Goal: Obtain resource: Download file/media

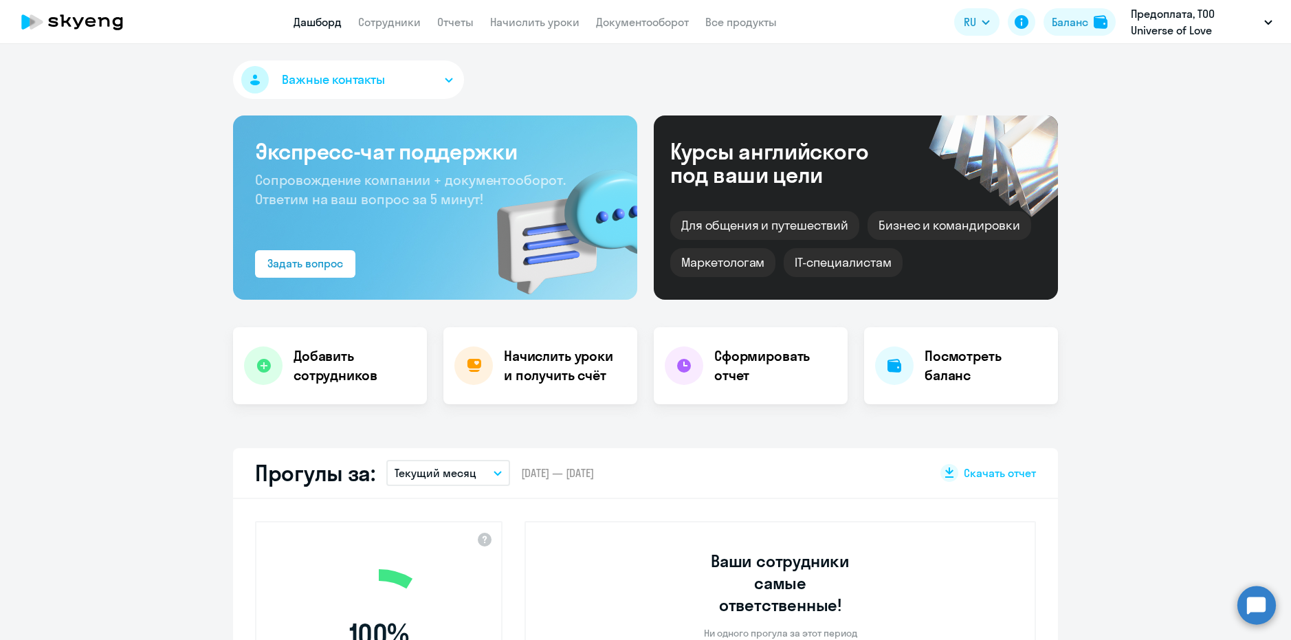
select select "30"
click at [404, 24] on link "Сотрудники" at bounding box center [389, 22] width 63 height 14
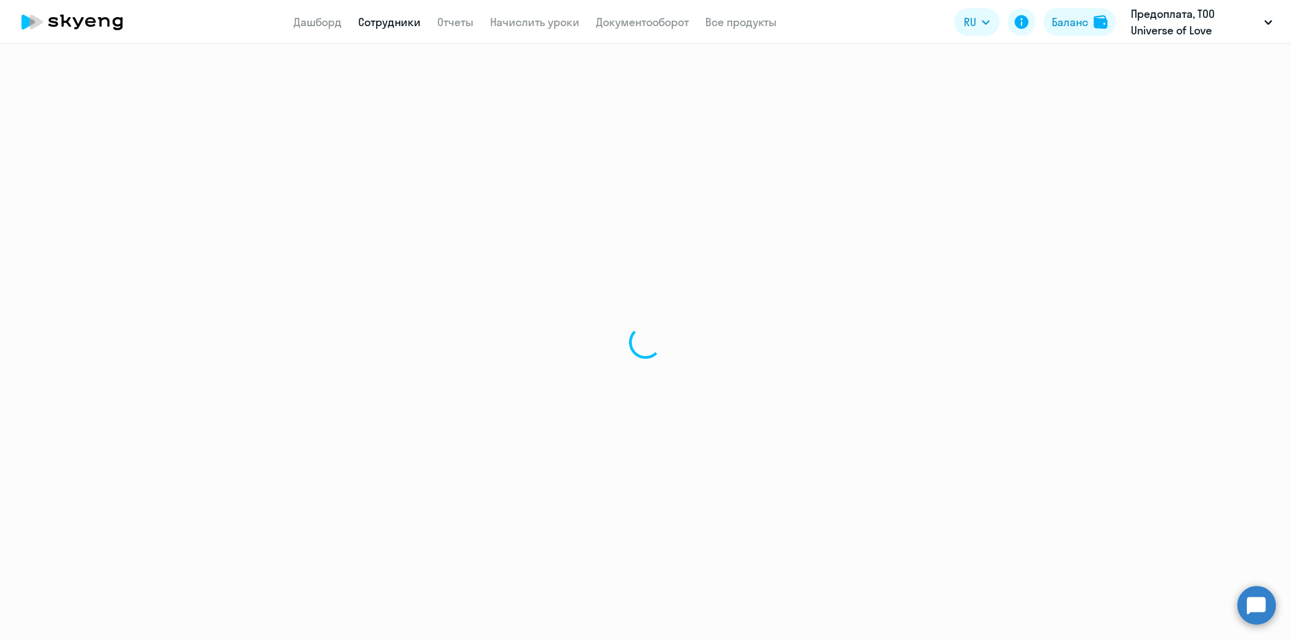
select select "30"
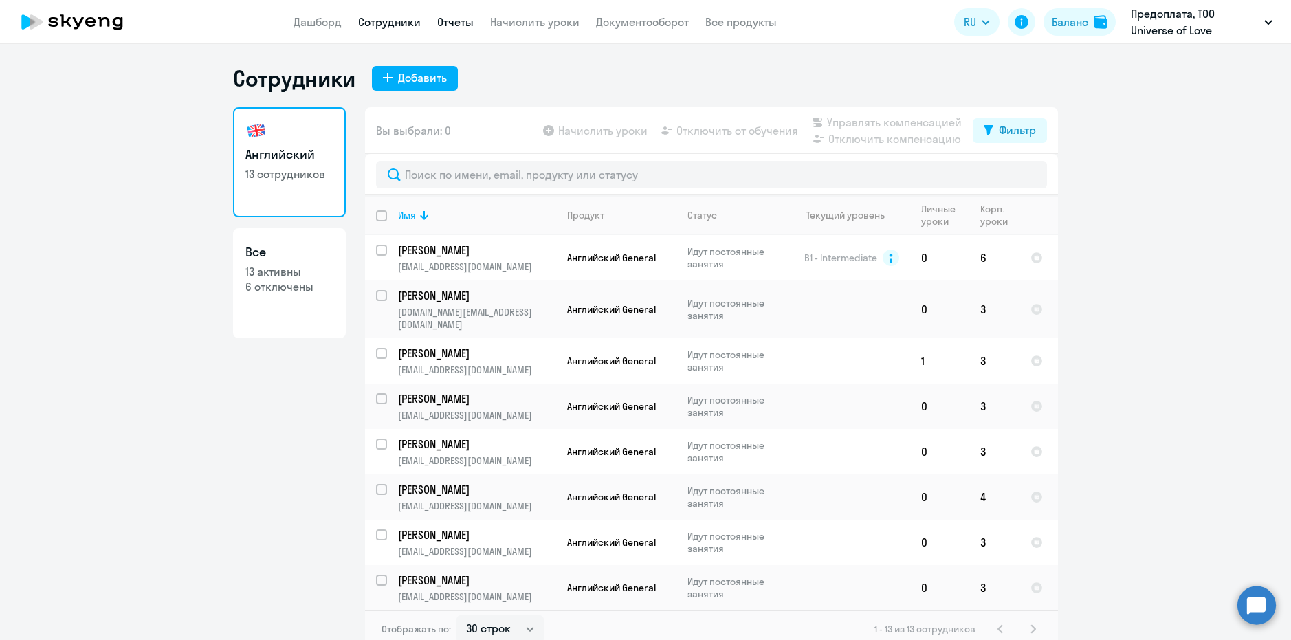
click at [447, 20] on link "Отчеты" at bounding box center [455, 22] width 36 height 14
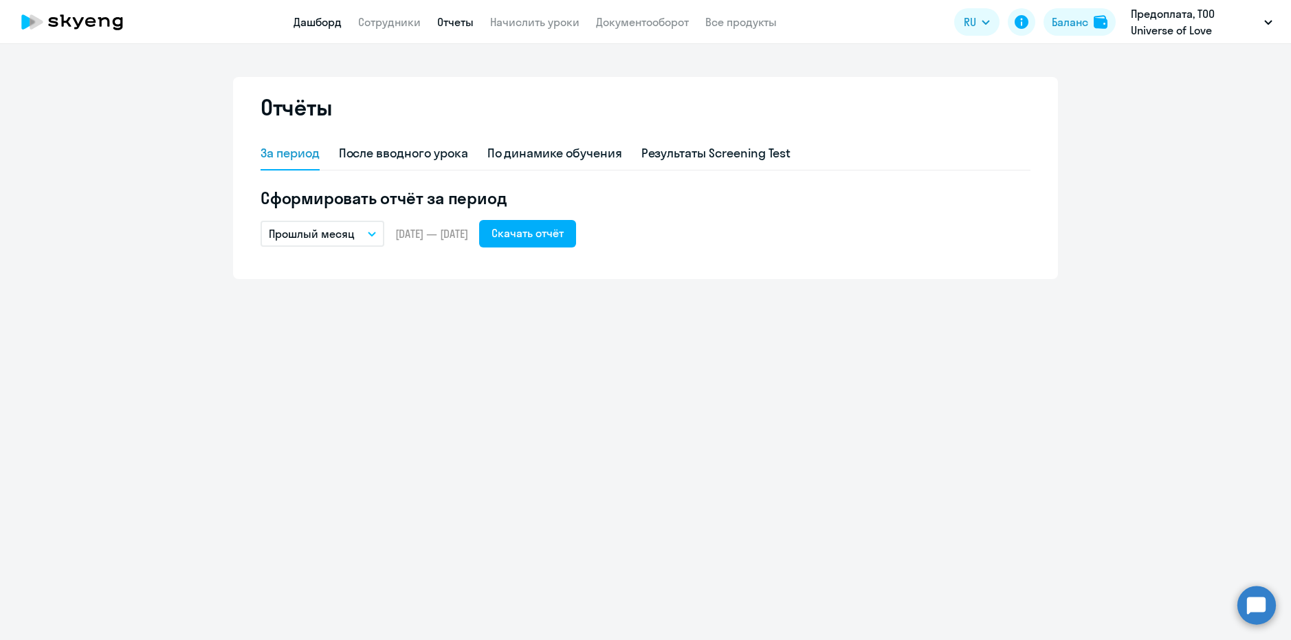
click at [331, 17] on link "Дашборд" at bounding box center [317, 22] width 48 height 14
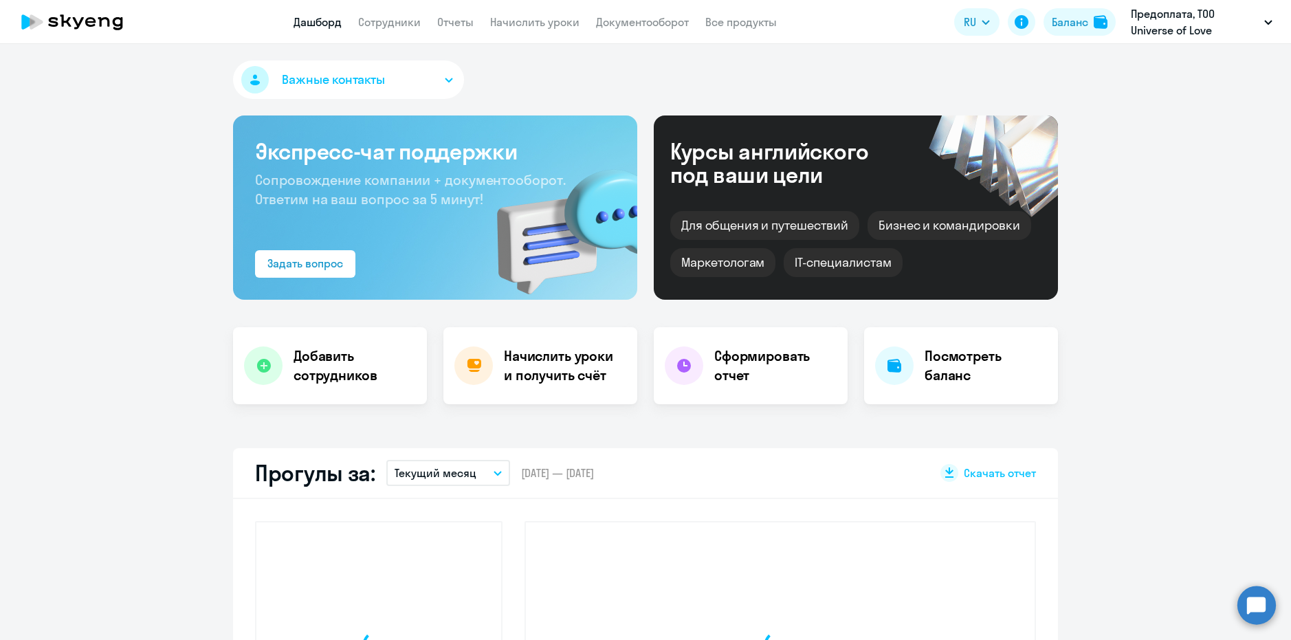
select select "30"
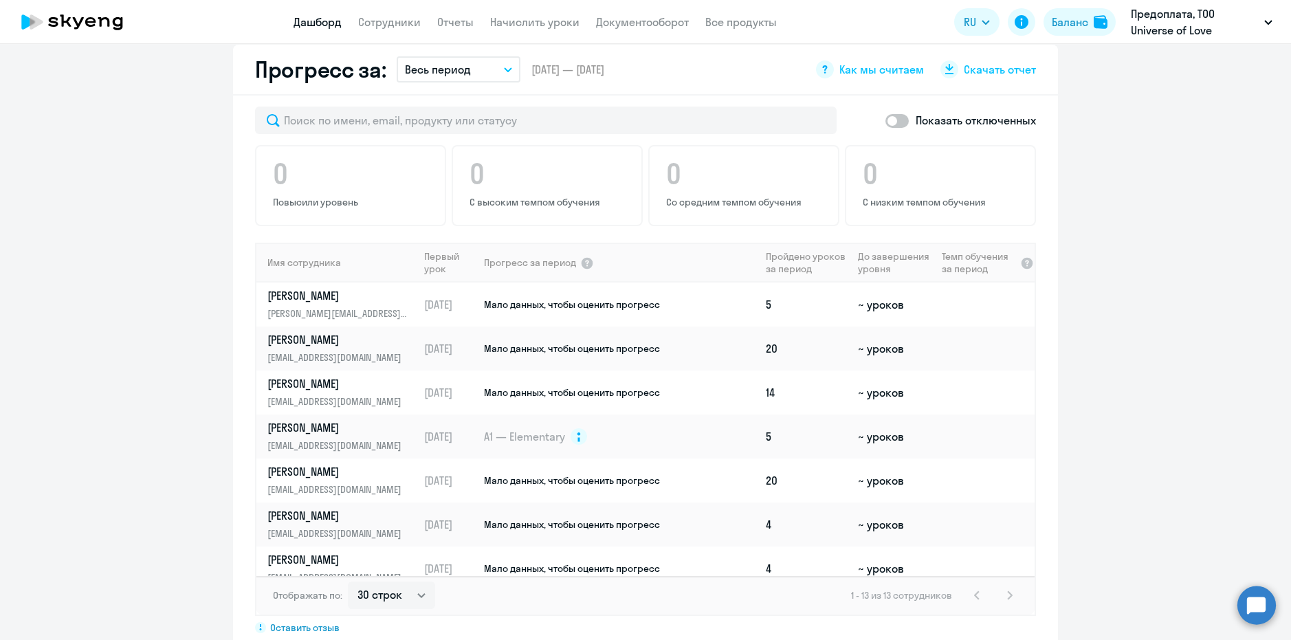
scroll to position [962, 0]
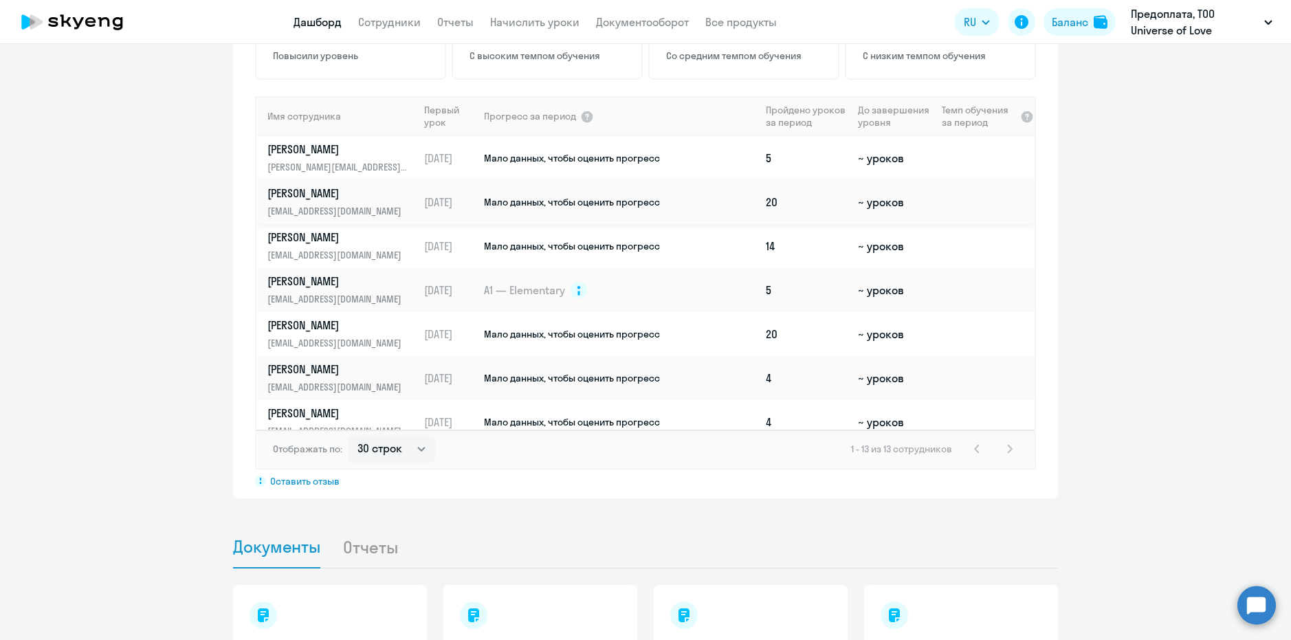
click at [803, 180] on td "20" at bounding box center [806, 202] width 92 height 44
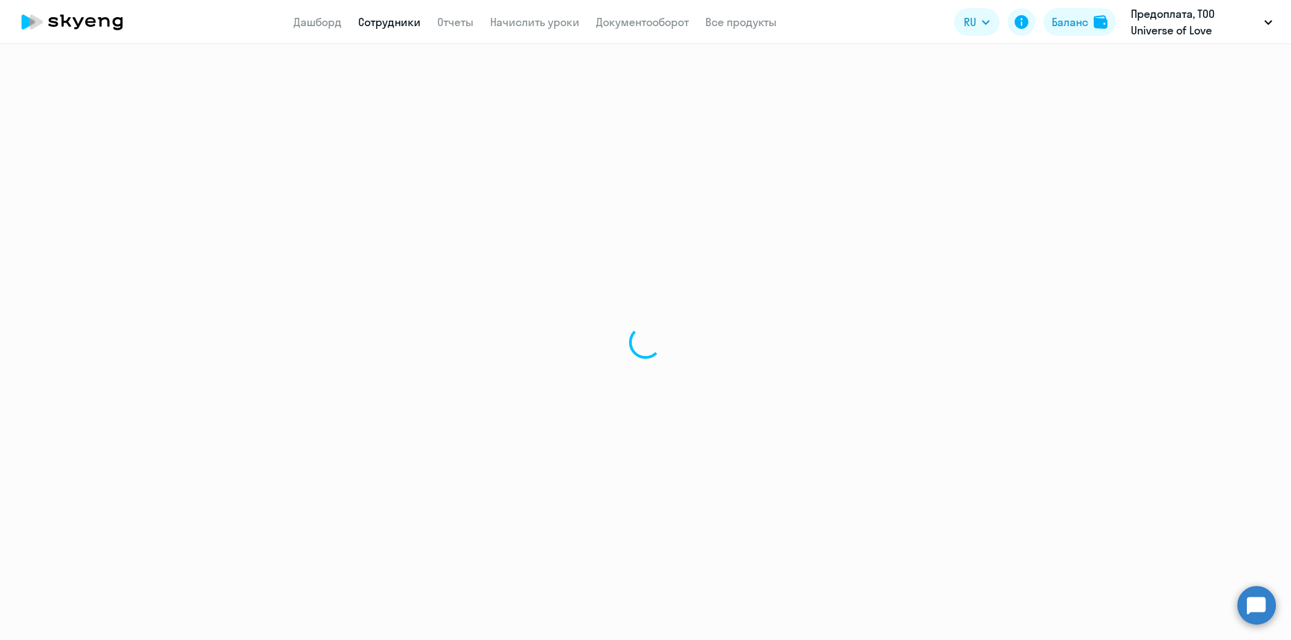
select select "english"
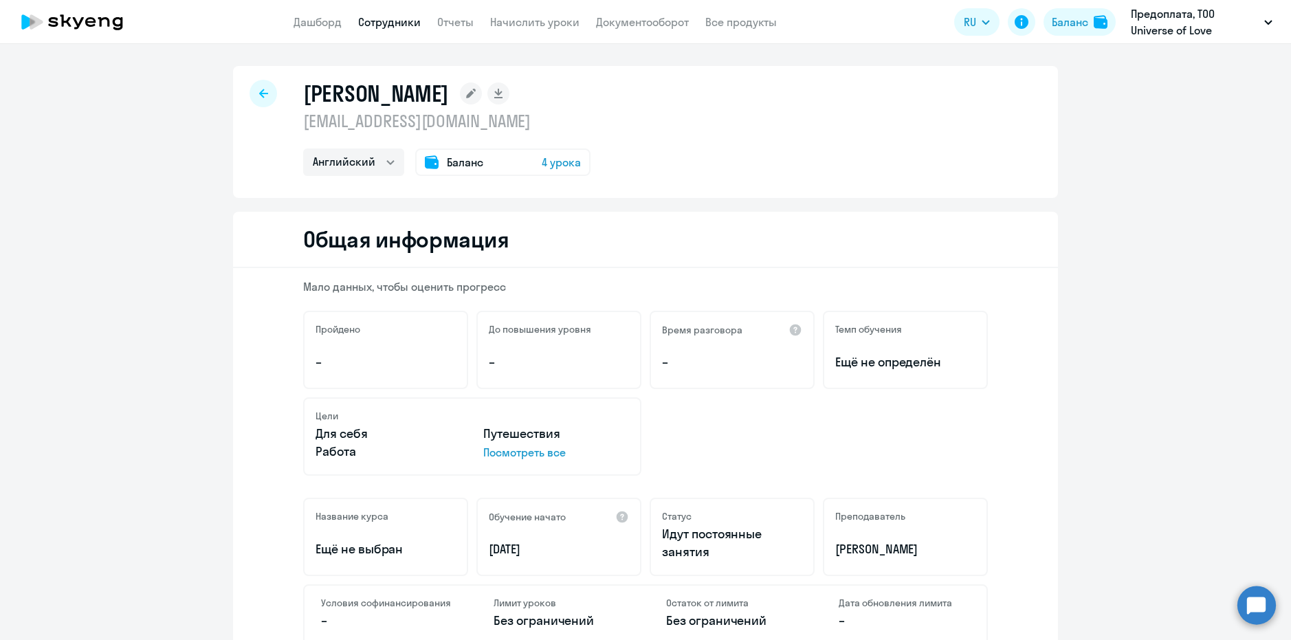
click at [887, 326] on h5 "Темп обучения" at bounding box center [868, 329] width 67 height 12
click at [249, 93] on div at bounding box center [262, 93] width 27 height 27
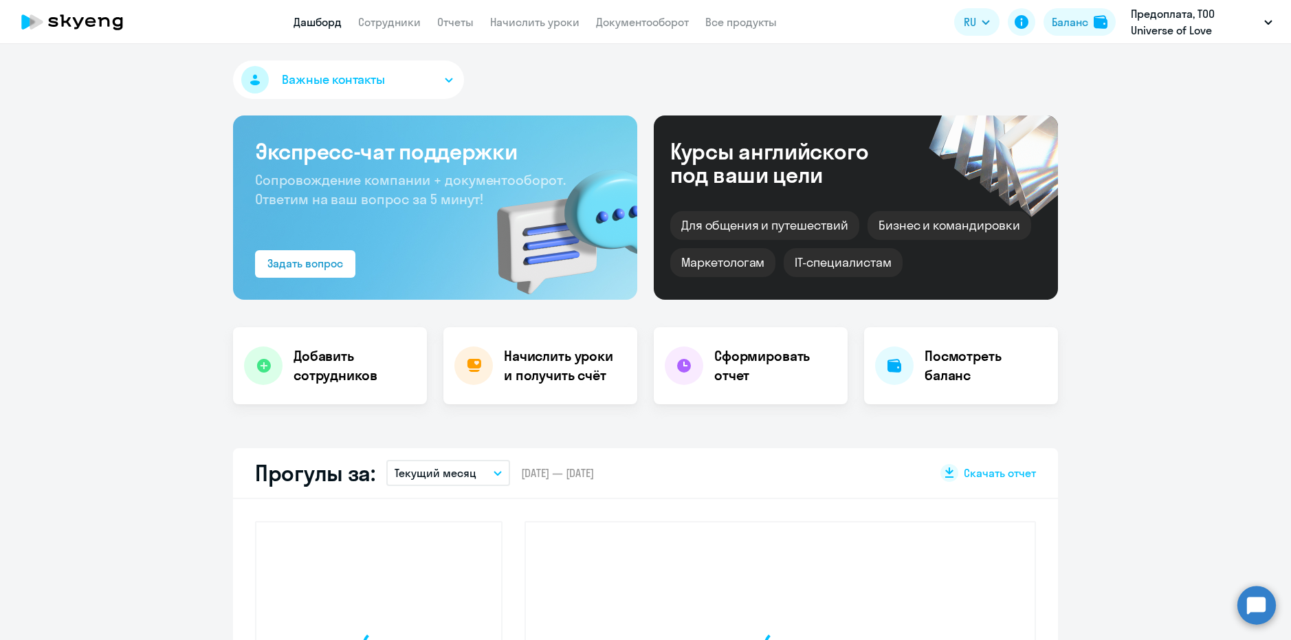
select select "30"
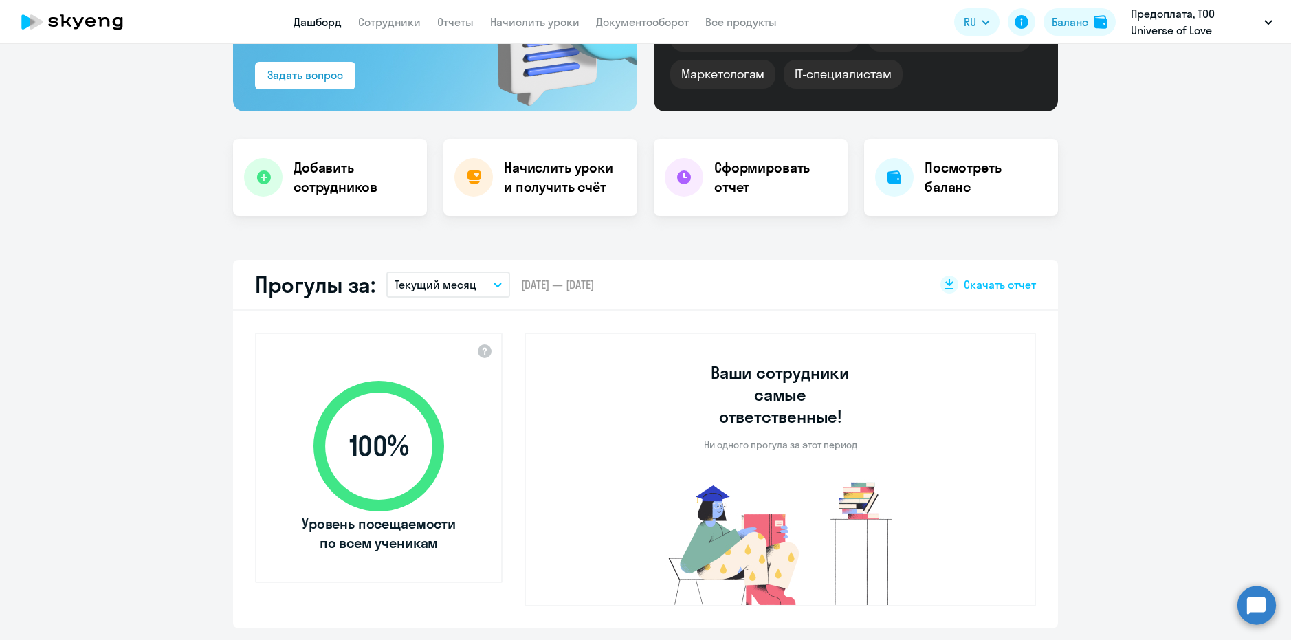
scroll to position [137, 0]
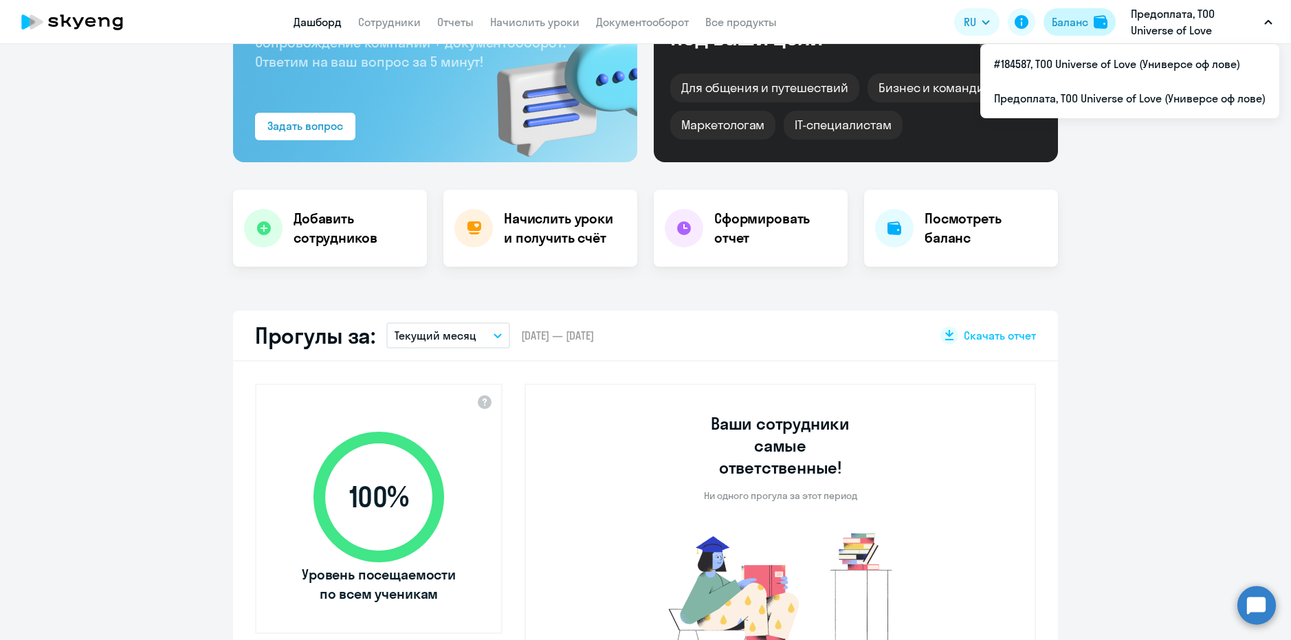
click at [1088, 24] on button "Баланс" at bounding box center [1079, 21] width 72 height 27
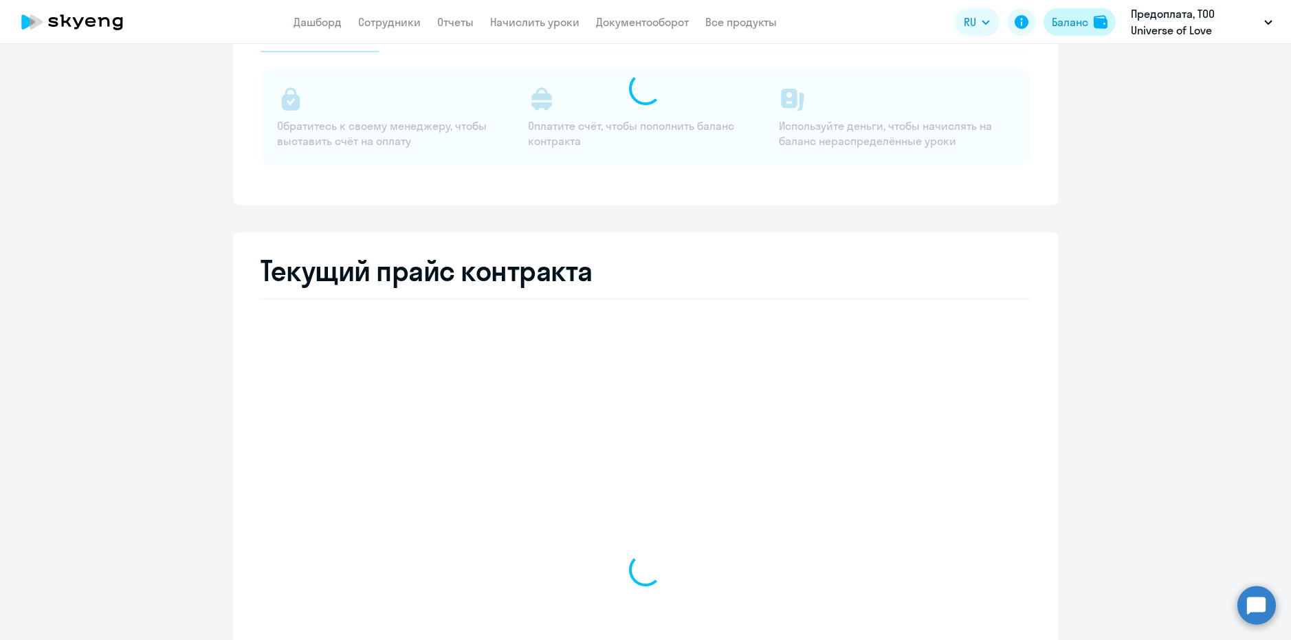
select select "english_adult_not_native_speaker"
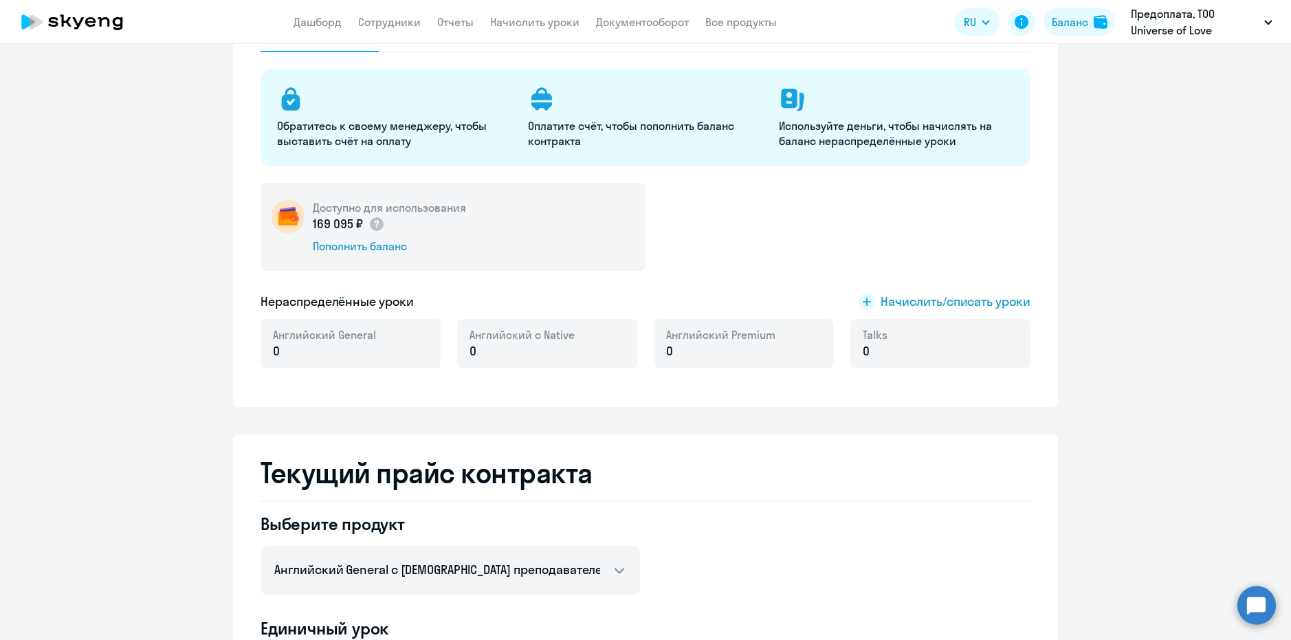
drag, startPoint x: 307, startPoint y: 223, endPoint x: 357, endPoint y: 222, distance: 49.5
click at [357, 222] on p "169 095 ₽" at bounding box center [349, 224] width 72 height 18
copy p "169 095 ₽"
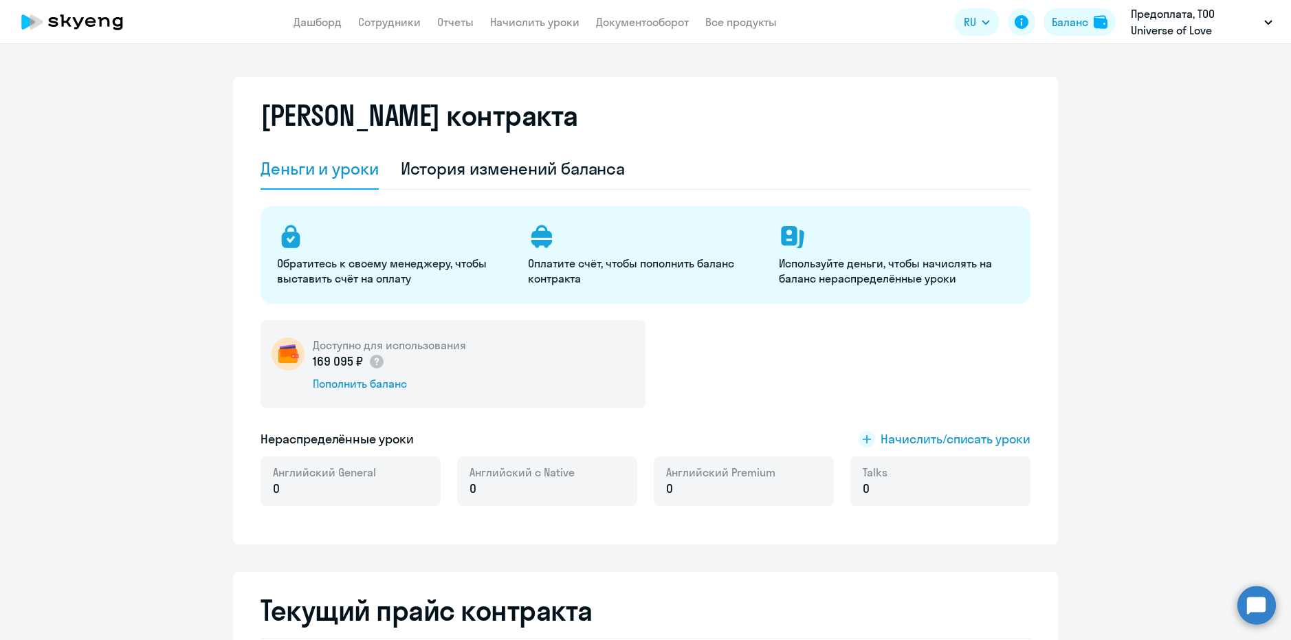
click at [669, 118] on div "[PERSON_NAME] контракта" at bounding box center [645, 123] width 770 height 49
click at [491, 157] on div "История изменений баланса" at bounding box center [513, 168] width 225 height 22
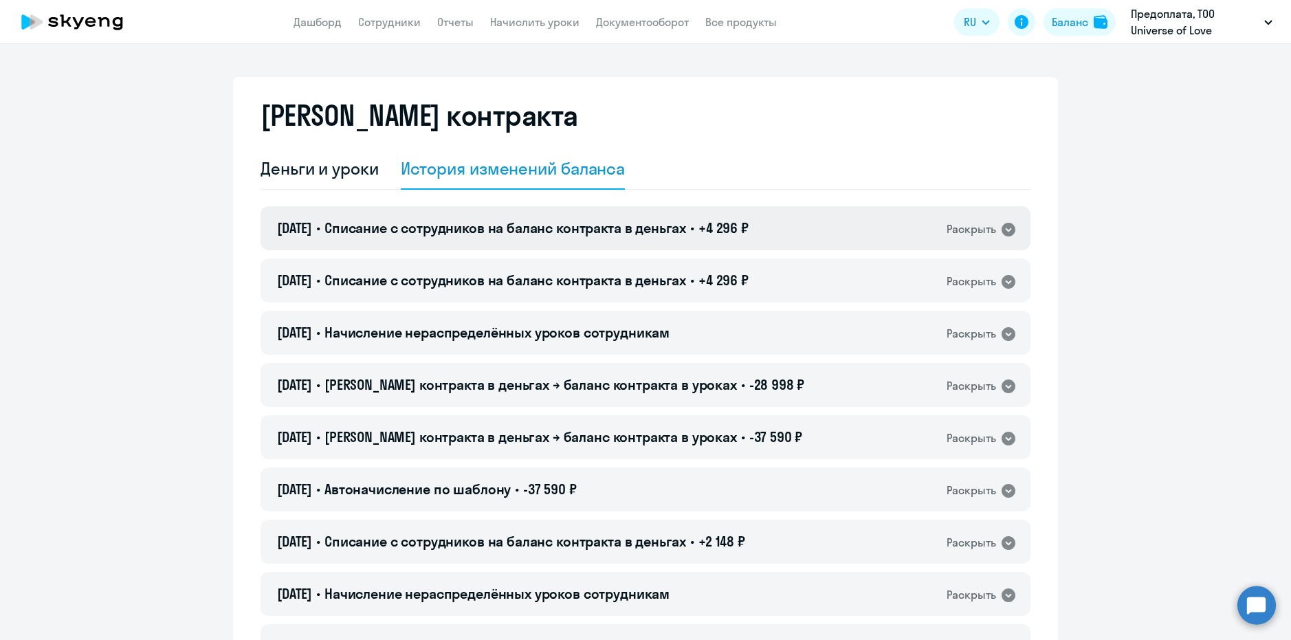
drag, startPoint x: 797, startPoint y: 234, endPoint x: 702, endPoint y: 232, distance: 94.2
click at [702, 232] on div "[DATE] • Списание с сотрудников на баланс контракта в деньгах • +4 296 ₽ Раскры…" at bounding box center [645, 228] width 770 height 44
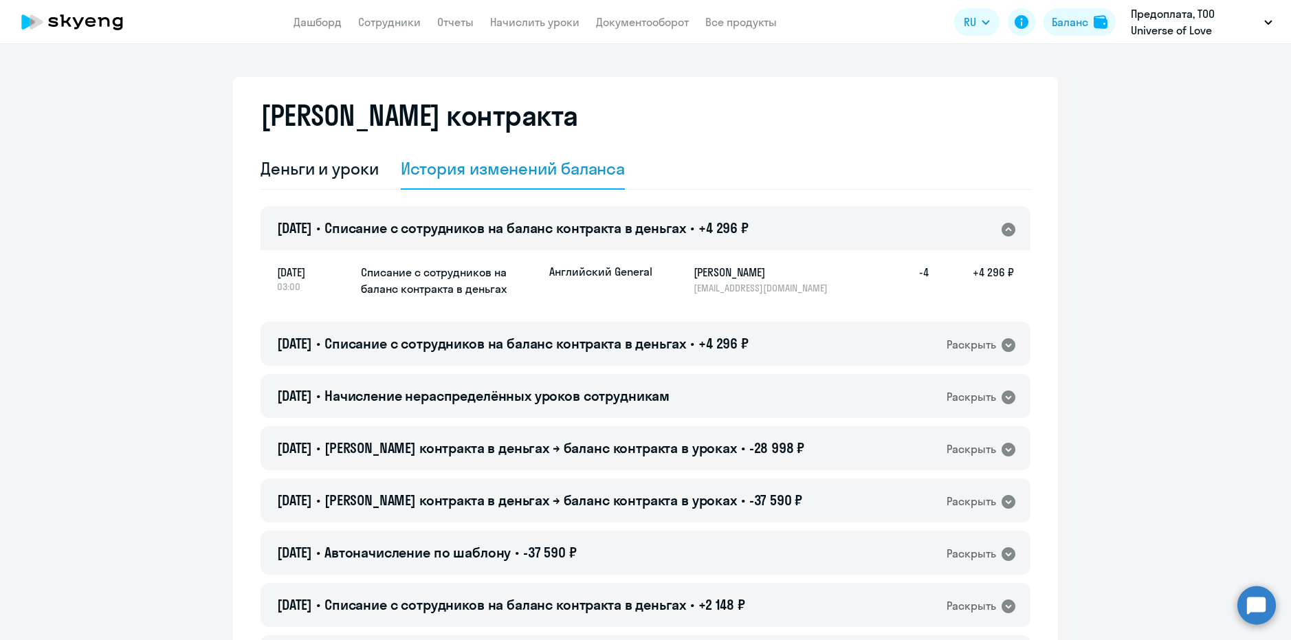
drag, startPoint x: 963, startPoint y: 271, endPoint x: 1016, endPoint y: 274, distance: 53.0
click at [1016, 274] on div "[DATE] 03:00 Списание с сотрудников на баланс контракта в деньгах Английский Ge…" at bounding box center [645, 281] width 770 height 65
copy h5 "+4 296 ₽"
click at [1073, 64] on li "#184587, ТОО Universe of Love (Универсе оф лове)" at bounding box center [1129, 64] width 299 height 34
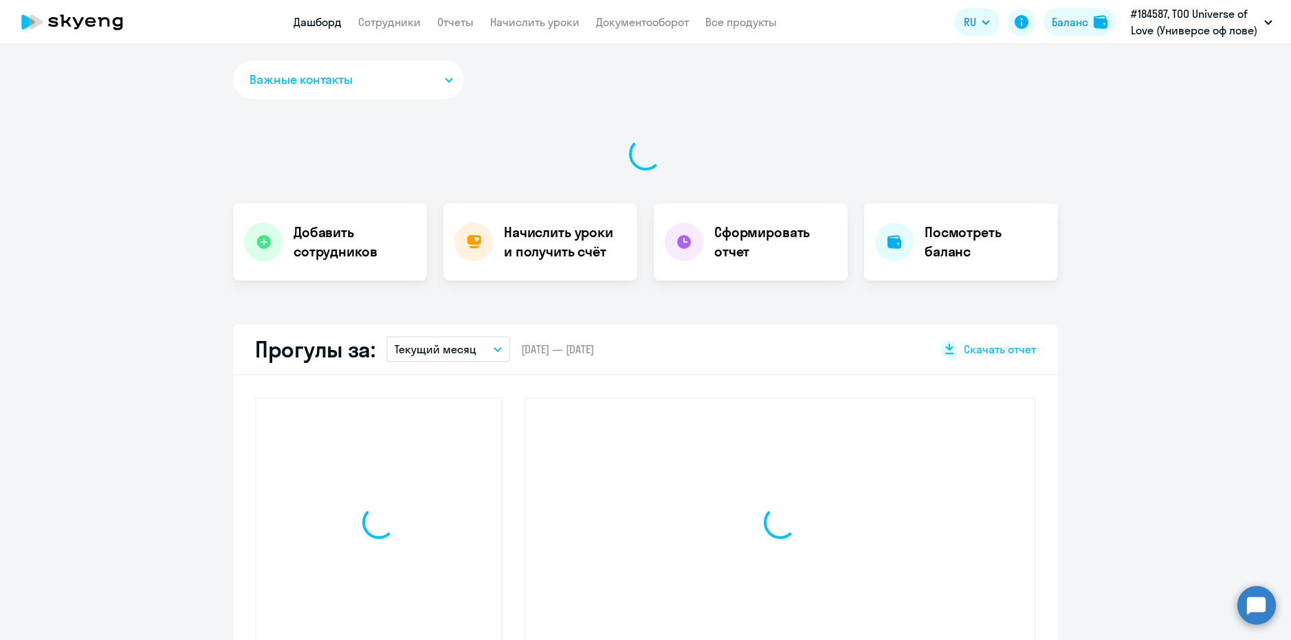
select select "30"
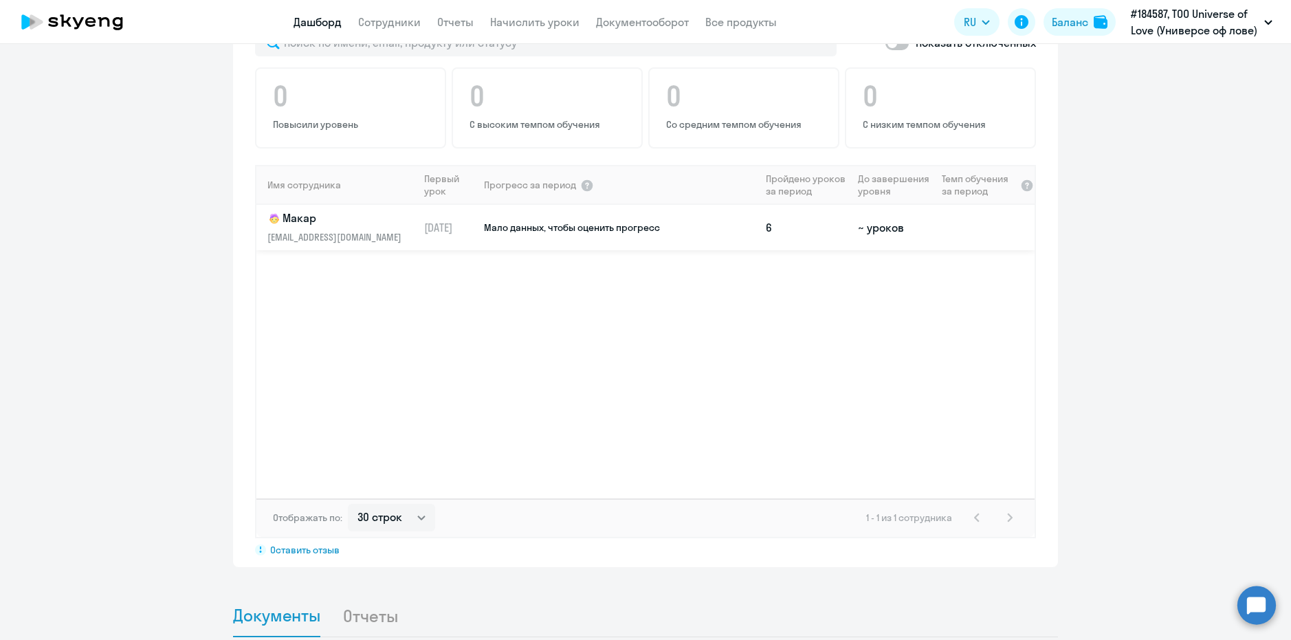
scroll to position [1113, 0]
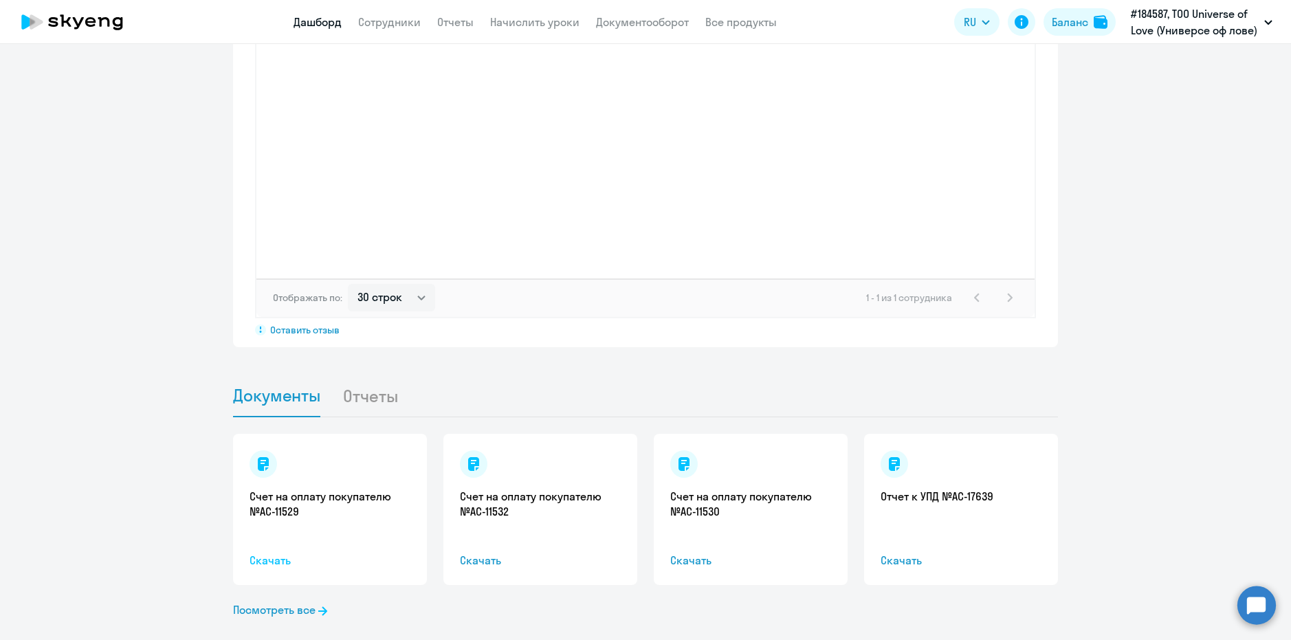
click at [268, 552] on span "Скачать" at bounding box center [329, 560] width 161 height 16
click at [477, 552] on span "Скачать" at bounding box center [540, 560] width 161 height 16
click at [710, 552] on span "Скачать" at bounding box center [750, 560] width 161 height 16
click at [919, 552] on span "Скачать" at bounding box center [960, 560] width 161 height 16
click at [252, 601] on link "Посмотреть все" at bounding box center [280, 609] width 94 height 16
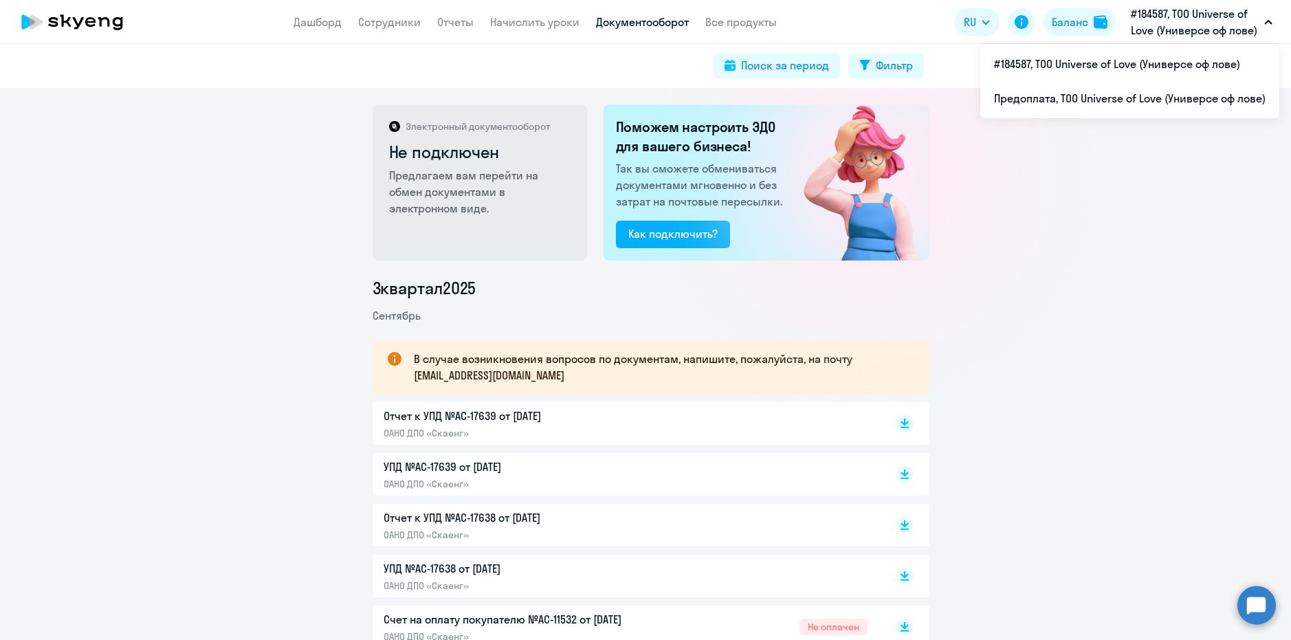
click at [1257, 608] on circle at bounding box center [1256, 605] width 38 height 38
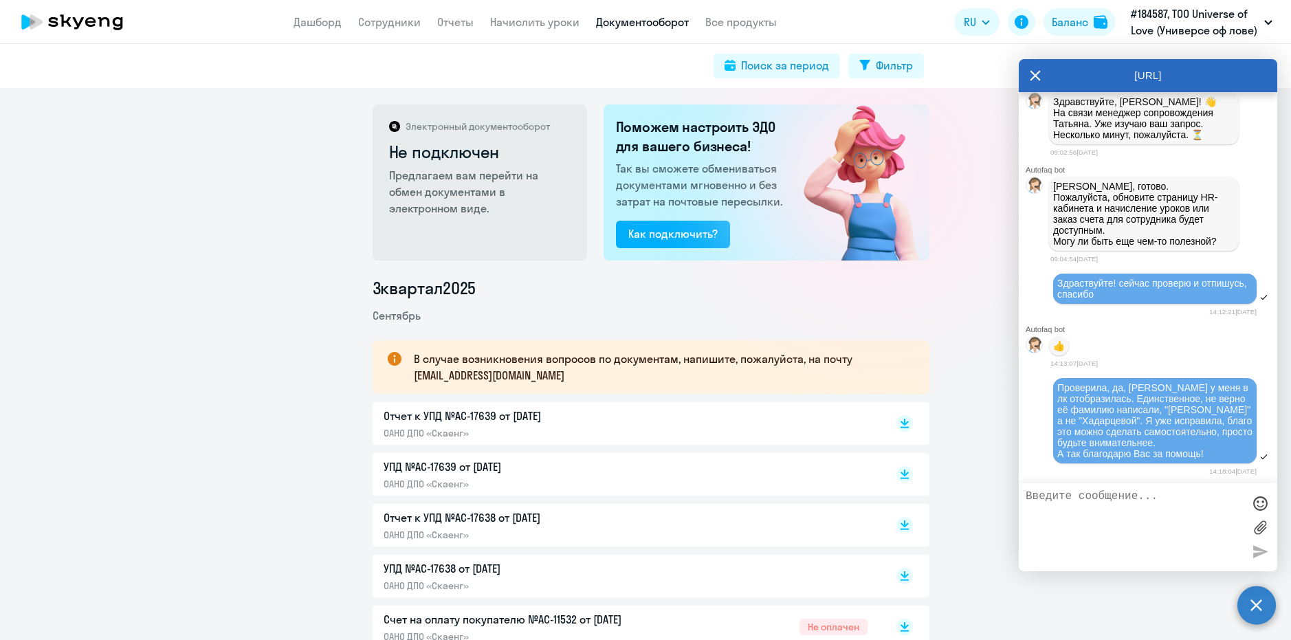
scroll to position [30014, 0]
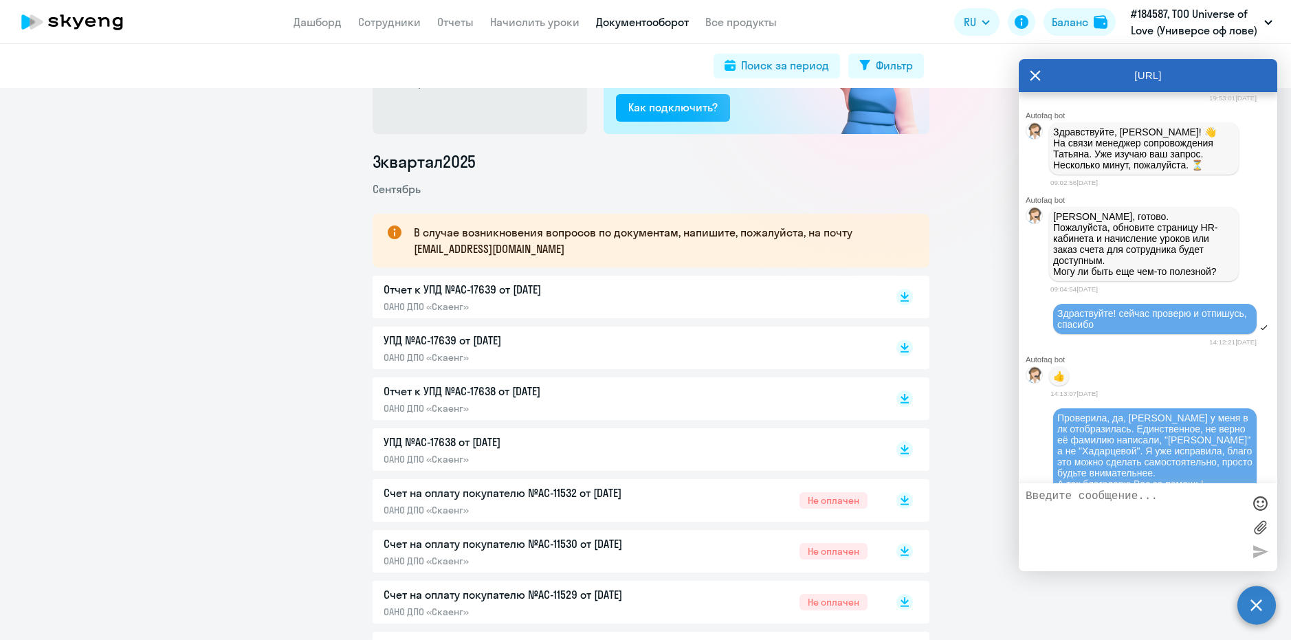
scroll to position [137, 0]
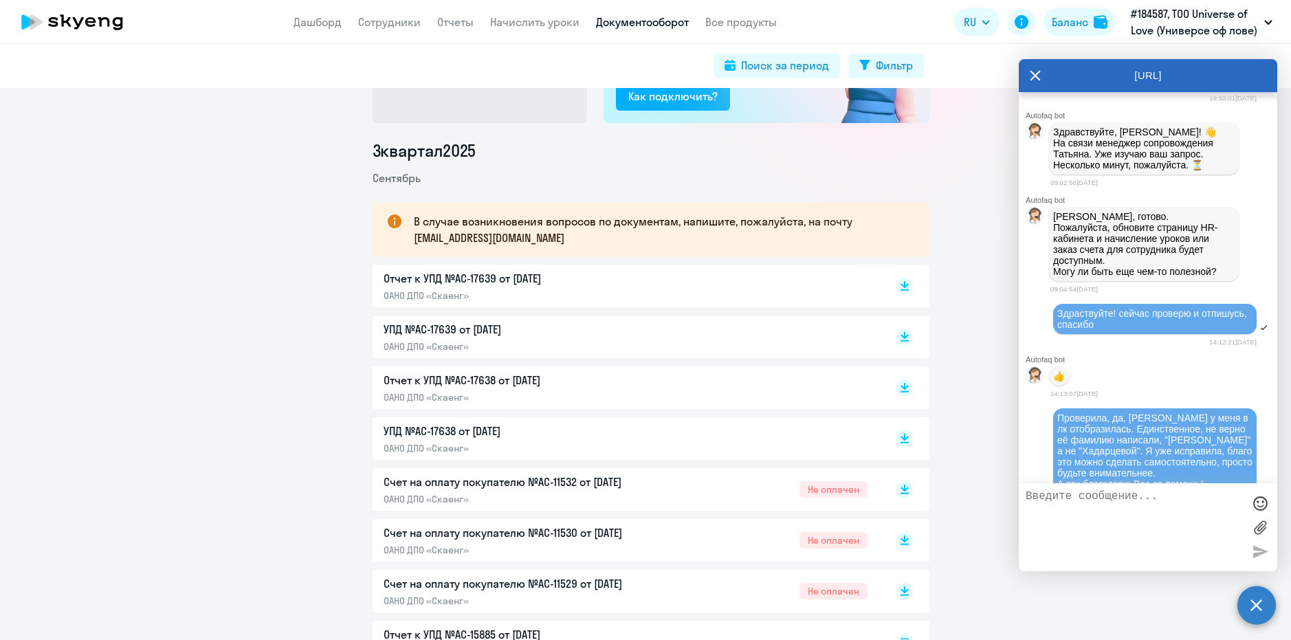
click at [1110, 559] on textarea at bounding box center [1133, 527] width 217 height 74
paste textarea "Отчет к УПД №AC-17639"
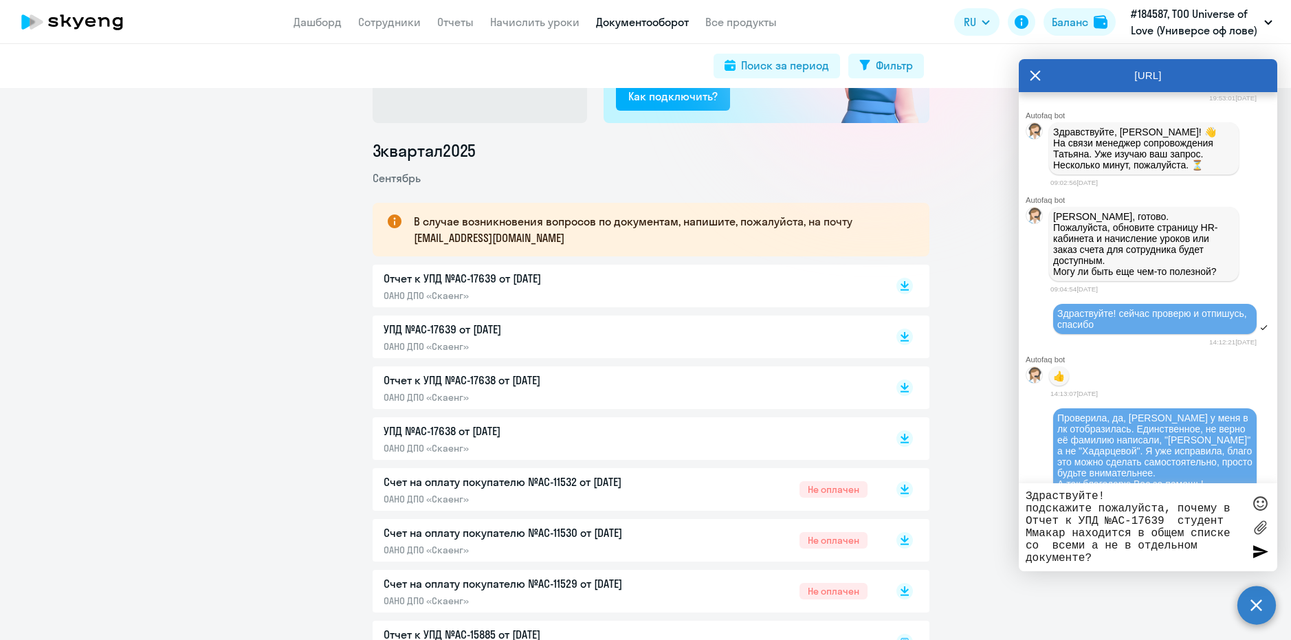
click at [1040, 535] on textarea "Здраствуйте! подскажите пожалуйста, почему в Отчет к УПД №AC-17639 студент Ммак…" at bounding box center [1133, 527] width 217 height 74
type textarea "Здраствуйте! подскажите пожалуйста, почему в Отчет к УПД №AC-17639 студент [PER…"
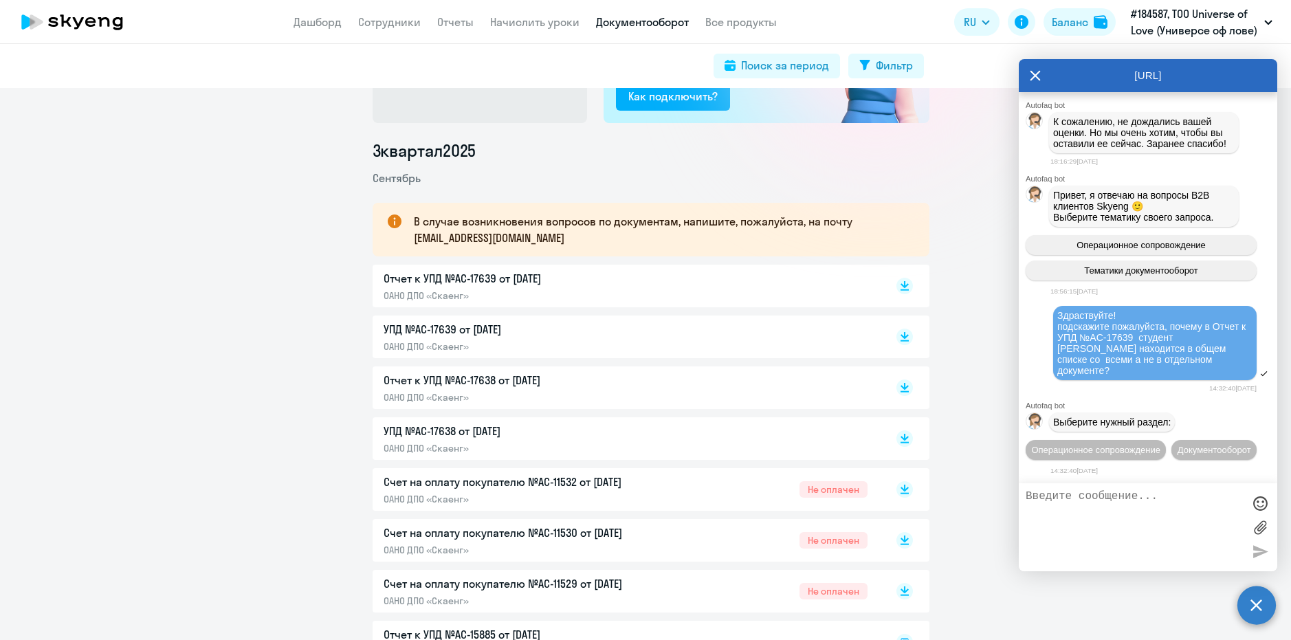
scroll to position [33369, 0]
click at [1177, 452] on span "Документооборот" at bounding box center [1214, 450] width 74 height 10
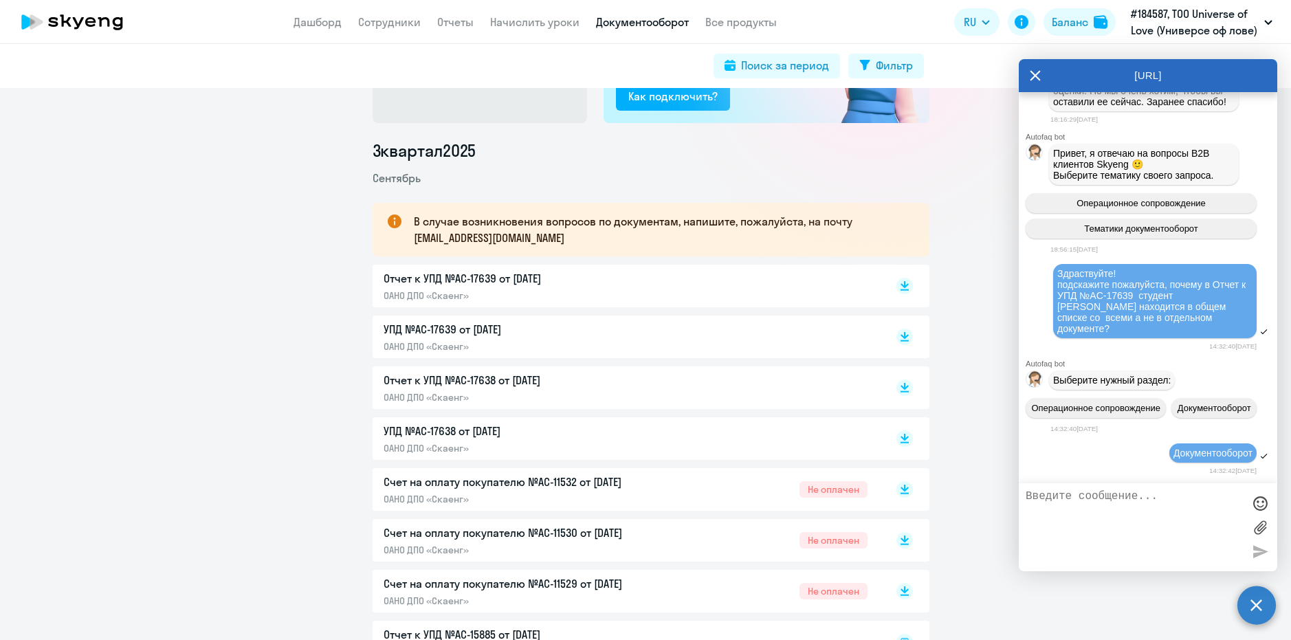
scroll to position [33595, 0]
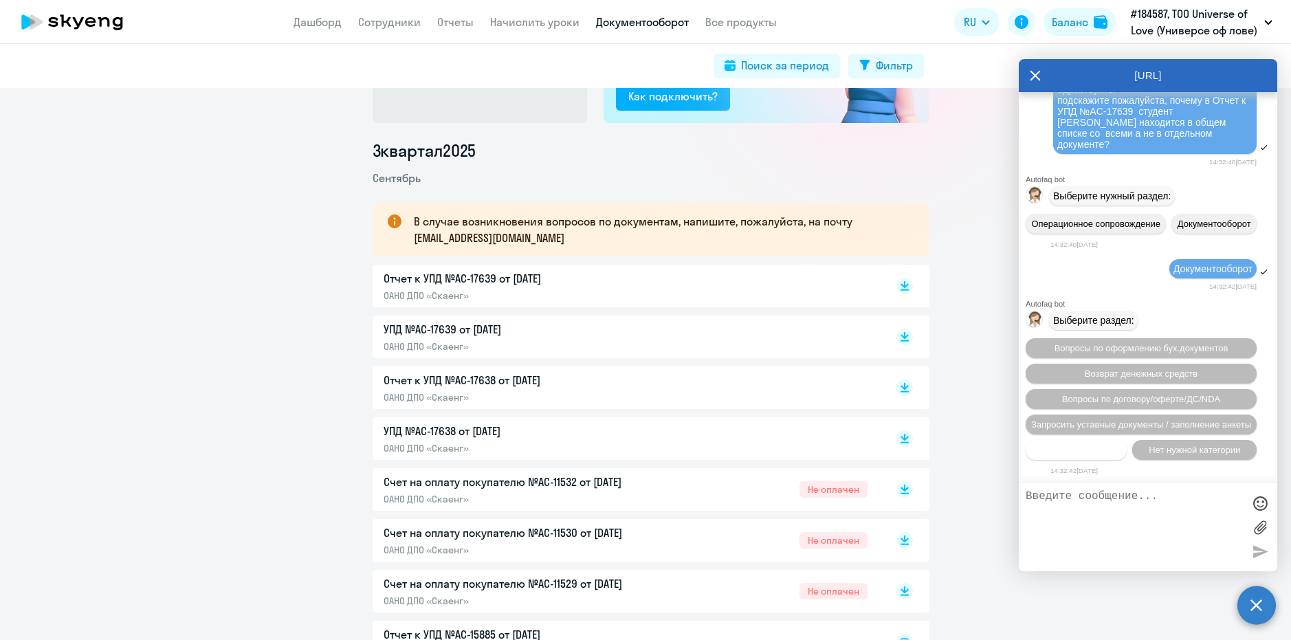
click at [1118, 445] on button "Прочие вопросы" at bounding box center [1075, 450] width 101 height 20
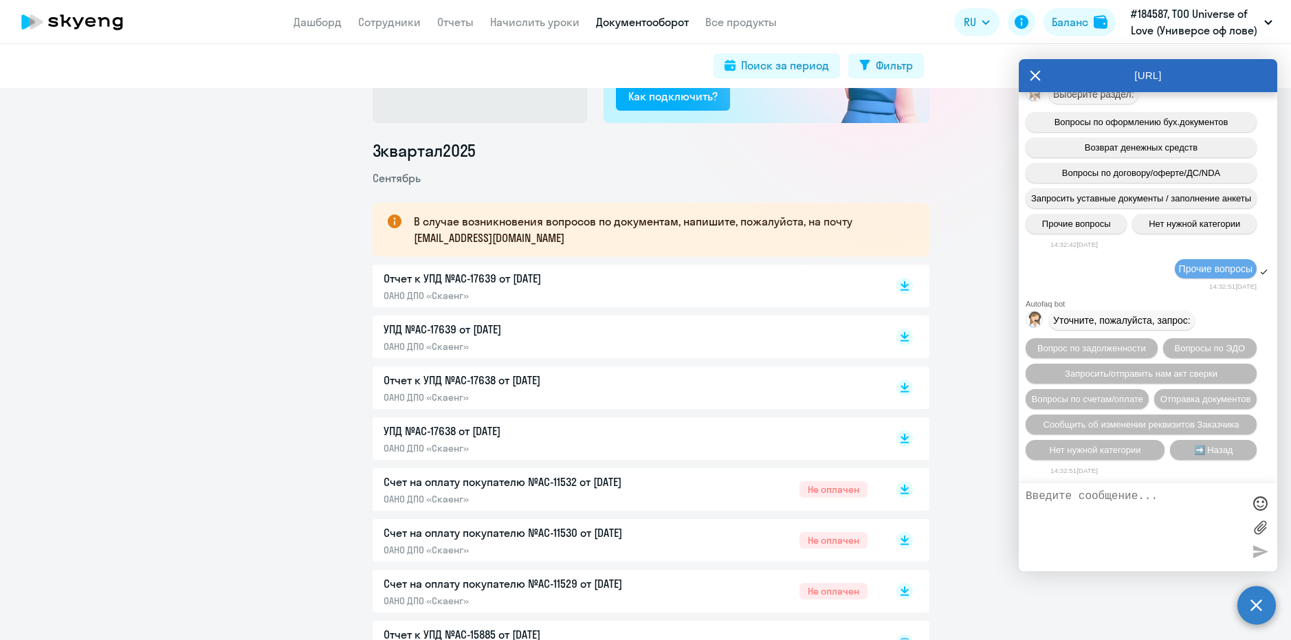
scroll to position [33848, 0]
click at [1225, 443] on button "➡️ Назад" at bounding box center [1213, 450] width 87 height 20
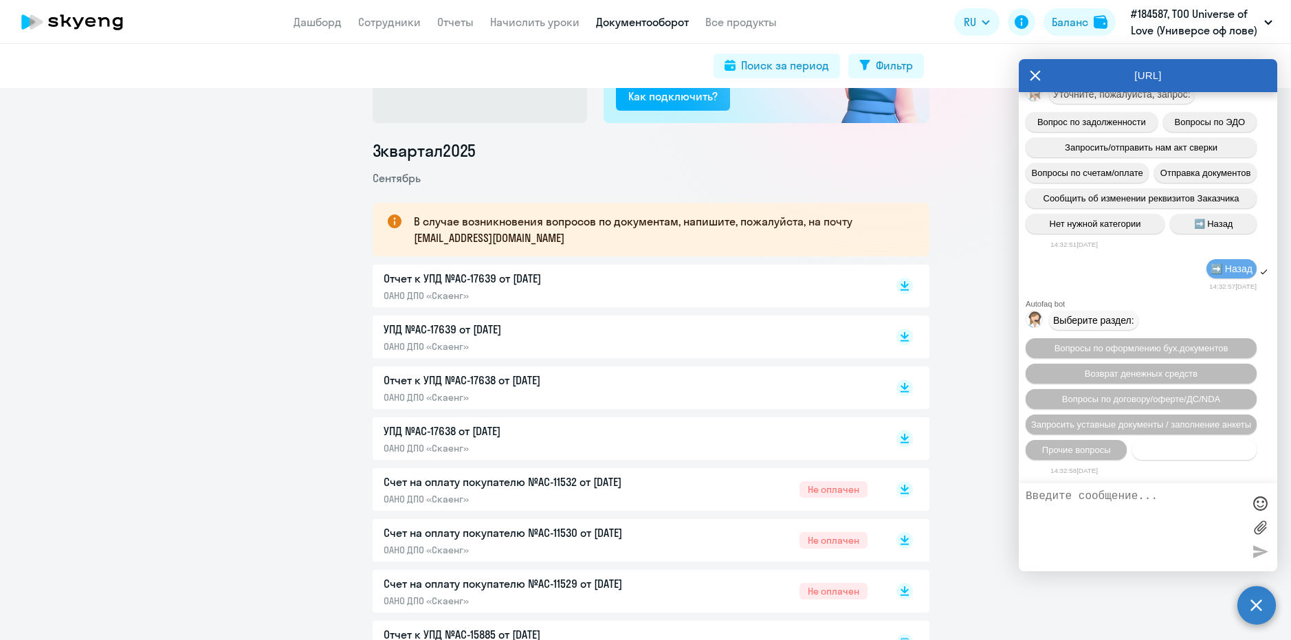
click at [1199, 448] on span "Нет нужной категории" at bounding box center [1193, 450] width 91 height 10
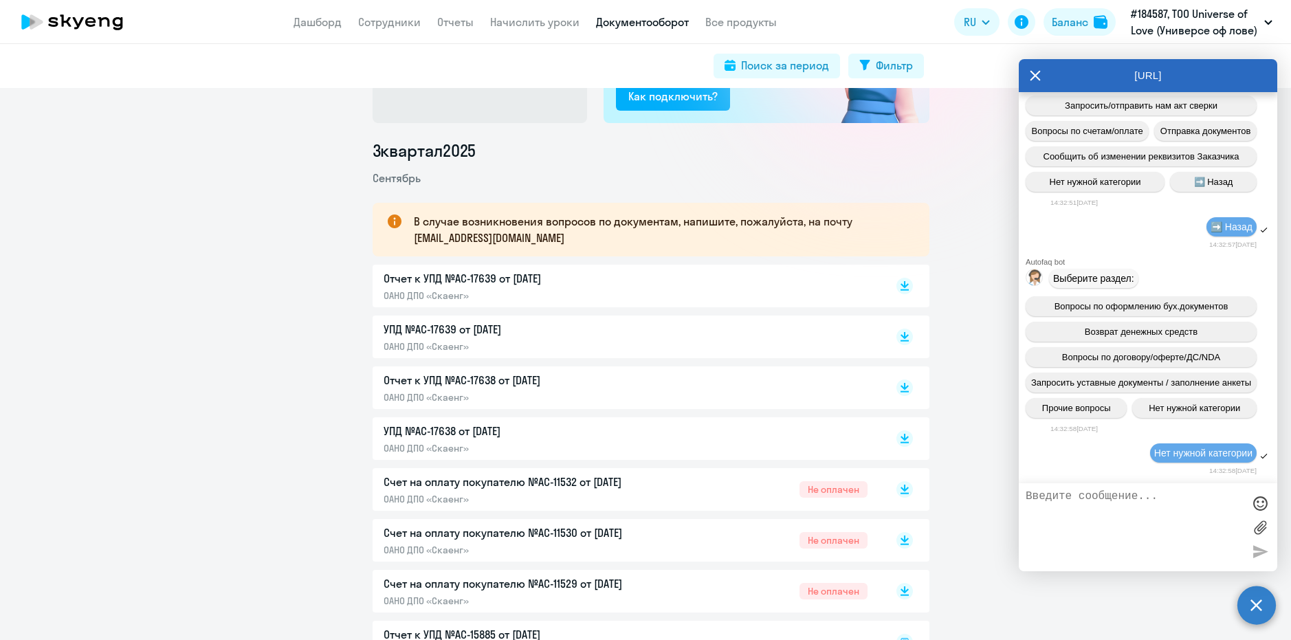
scroll to position [34302, 0]
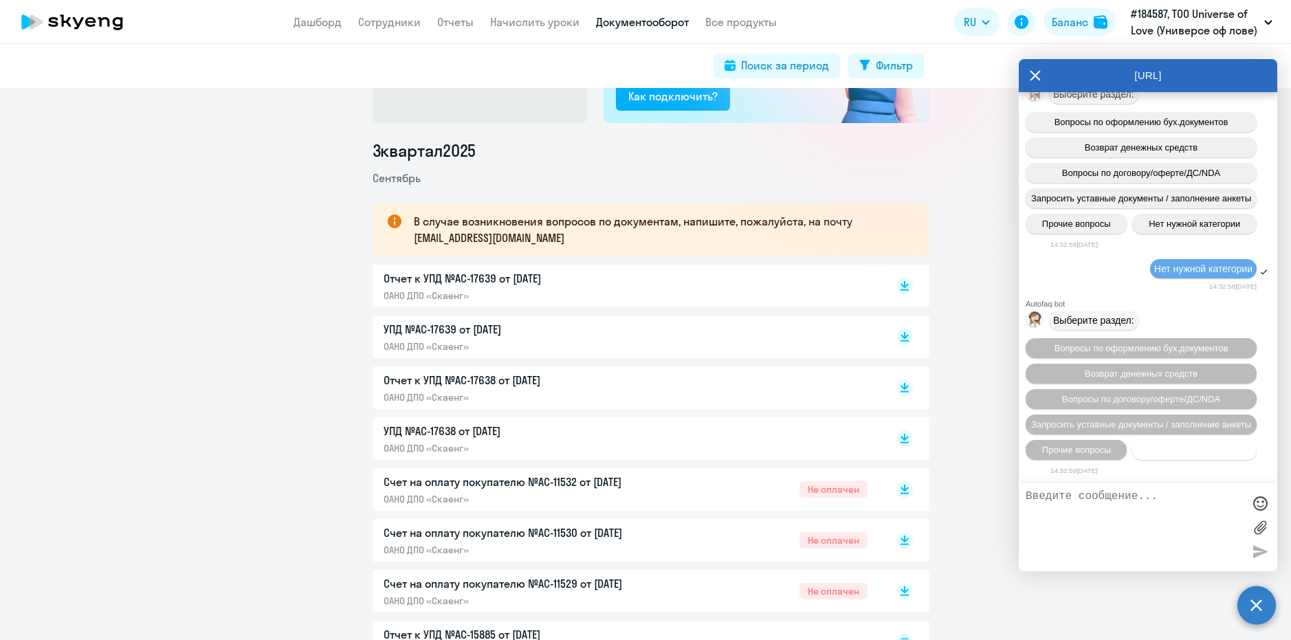
click at [1186, 447] on span "Нет нужной категории" at bounding box center [1193, 450] width 91 height 10
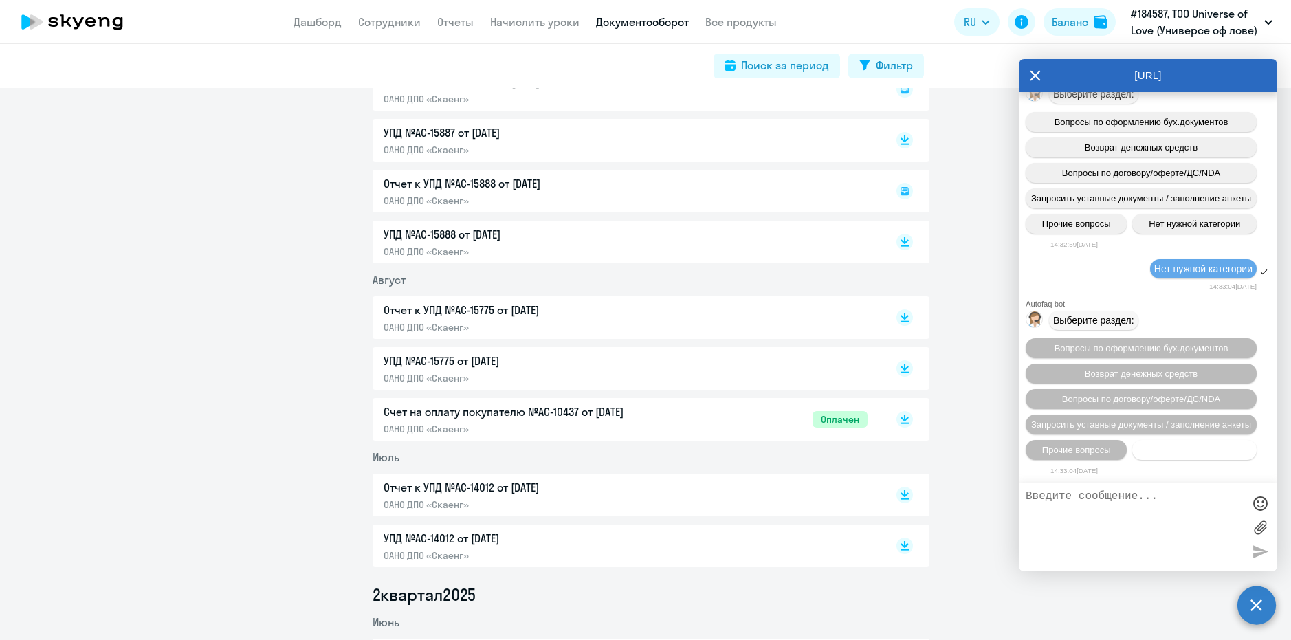
scroll to position [34529, 0]
click at [1183, 456] on button "Нет нужной категории" at bounding box center [1194, 450] width 124 height 20
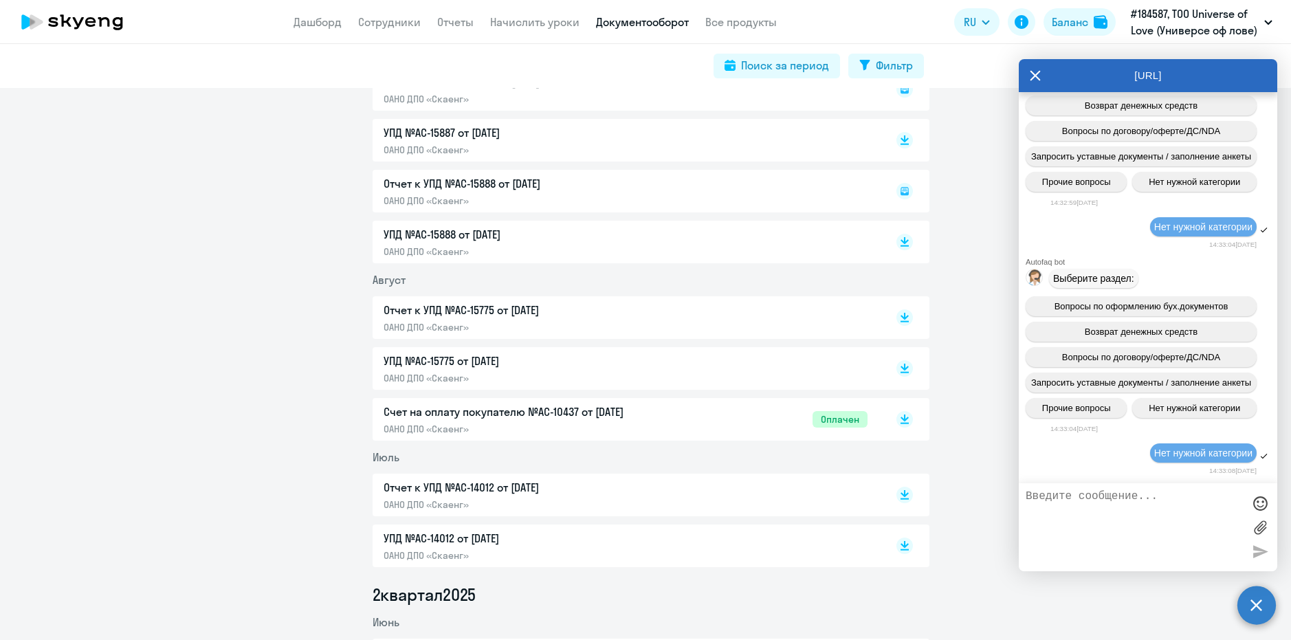
scroll to position [34755, 0]
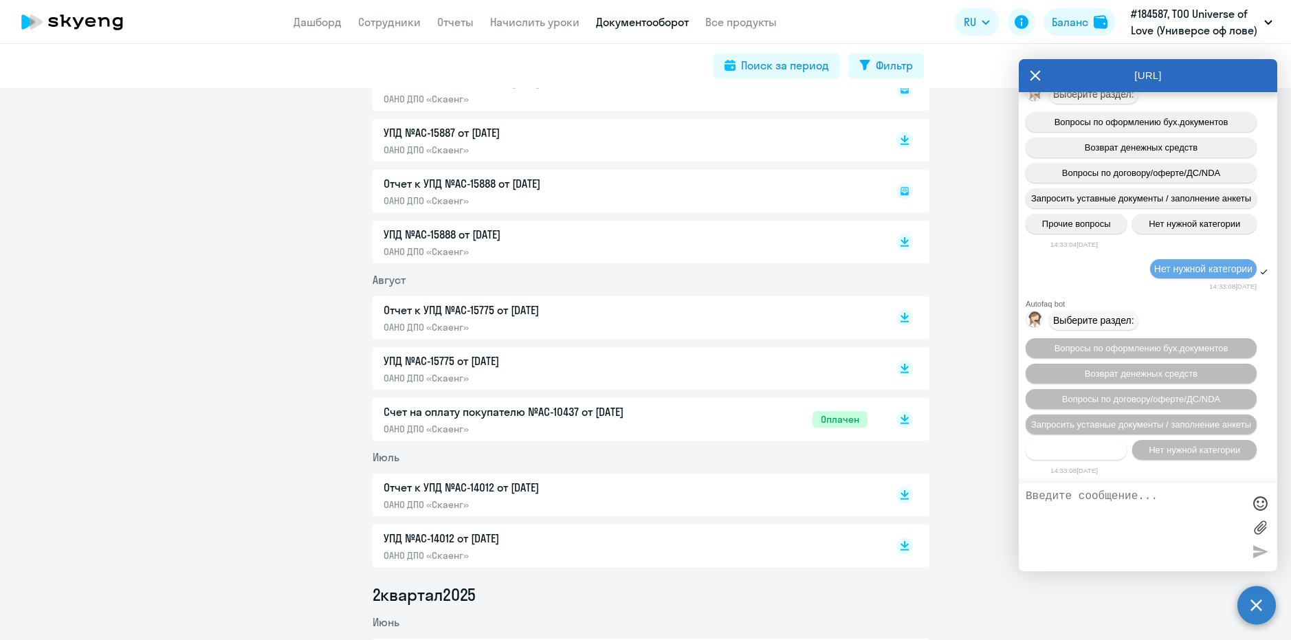
click at [1094, 452] on span "Прочие вопросы" at bounding box center [1076, 450] width 69 height 10
click at [1202, 452] on span "➡️ Назад" at bounding box center [1213, 450] width 39 height 10
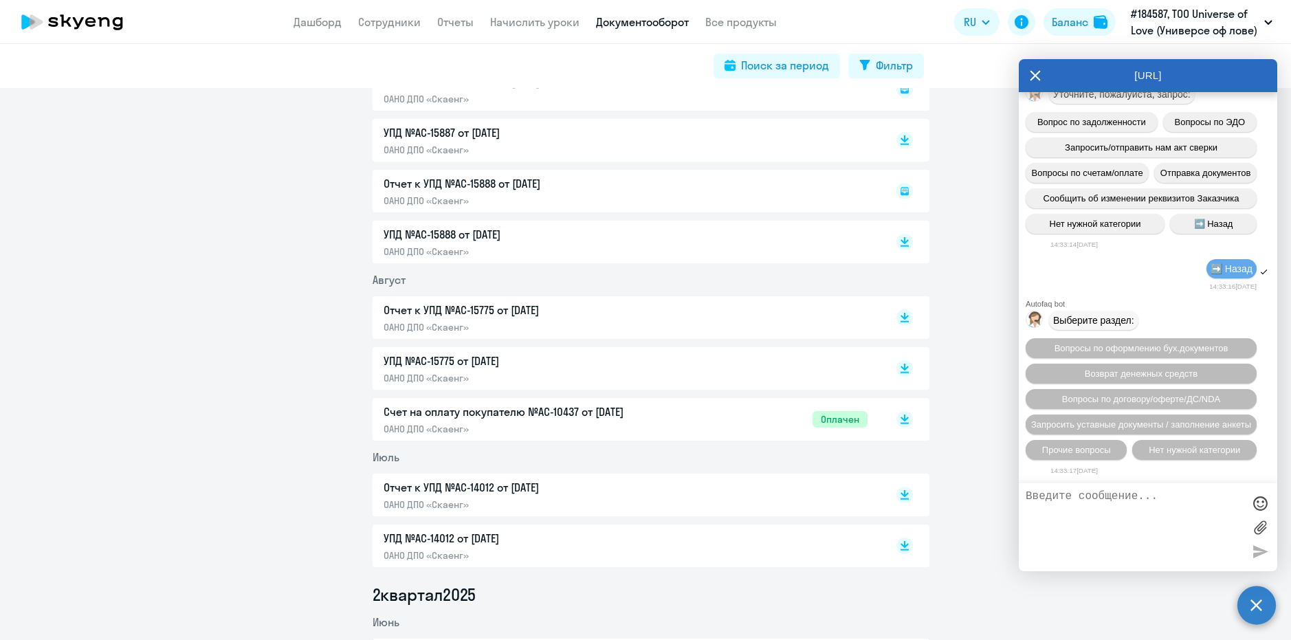
scroll to position [33518, 0]
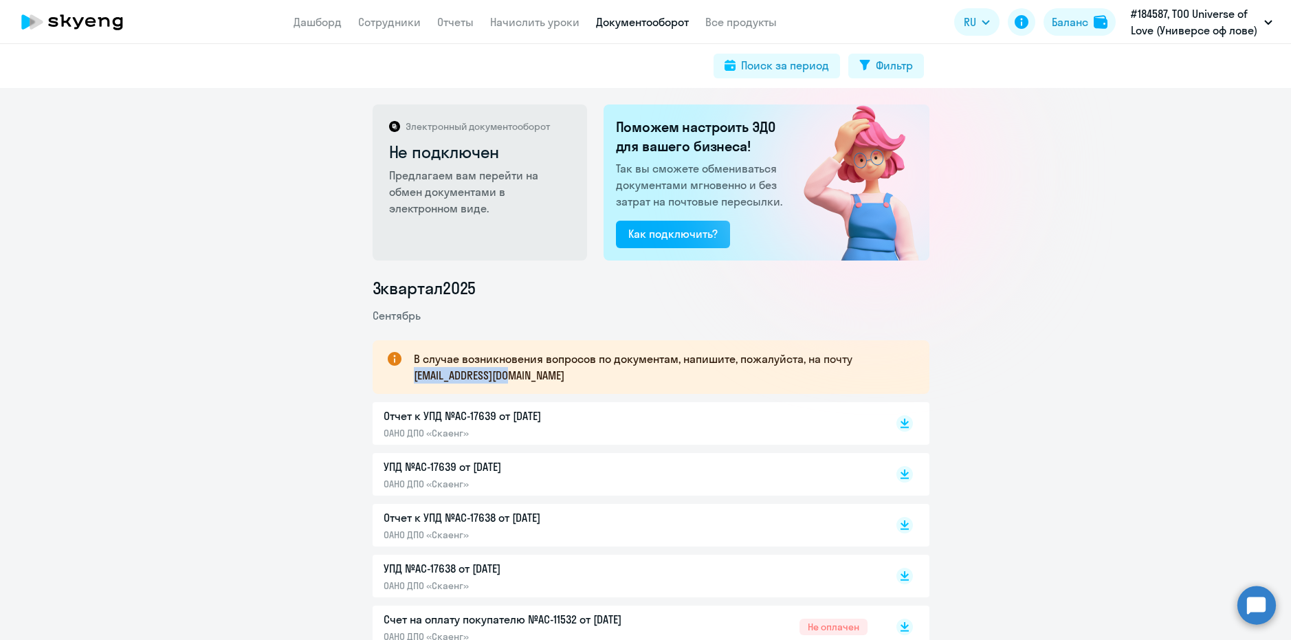
drag, startPoint x: 533, startPoint y: 379, endPoint x: 410, endPoint y: 379, distance: 123.0
click at [414, 379] on p "В случае возникновения вопросов по документам, напишите, пожалуйста, на почту […" at bounding box center [659, 367] width 491 height 33
copy p "[EMAIL_ADDRESS][DOMAIN_NAME]"
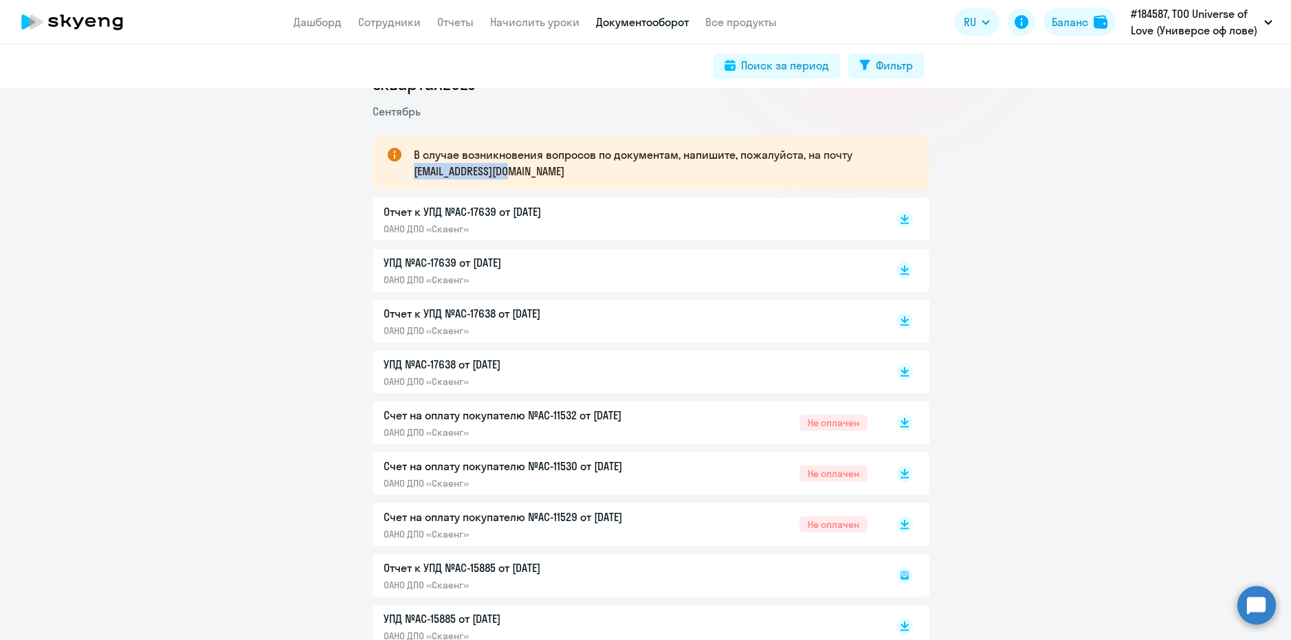
scroll to position [206, 0]
click at [594, 162] on p "В случае возникновения вопросов по документам, напишите, пожалуйста, на почту […" at bounding box center [659, 160] width 491 height 33
click at [1247, 599] on circle at bounding box center [1256, 605] width 38 height 38
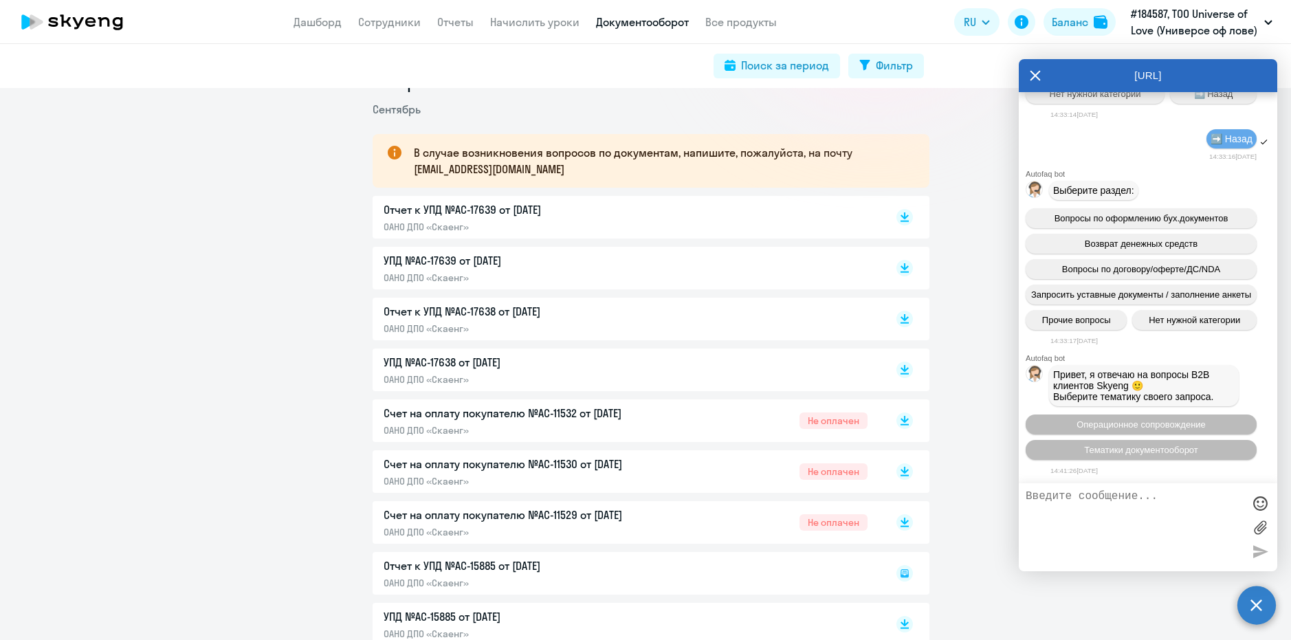
scroll to position [35368, 0]
click at [485, 207] on p "Отчет к УПД №AC-17639 от [DATE]" at bounding box center [528, 209] width 289 height 16
drag, startPoint x: 517, startPoint y: 204, endPoint x: 357, endPoint y: 204, distance: 160.1
drag, startPoint x: 1184, startPoint y: 337, endPoint x: 1052, endPoint y: 293, distance: 138.4
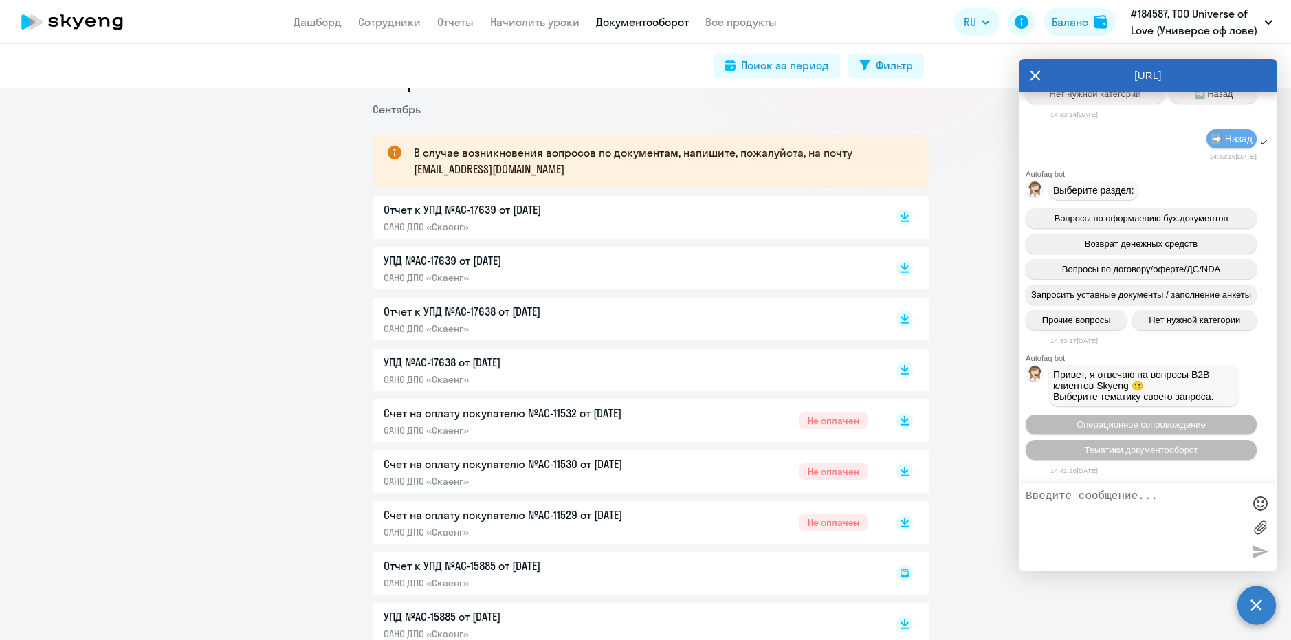
copy span "Здраствуйте! подскажите пожалуйста, почему в Отчет к УПД №AC-17639 студент Мака…"
drag, startPoint x: 540, startPoint y: 174, endPoint x: 403, endPoint y: 171, distance: 136.8
click at [403, 171] on div "В случае возникновения вопросов по документам, напишите, пожалуйста, на почту […" at bounding box center [651, 161] width 557 height 54
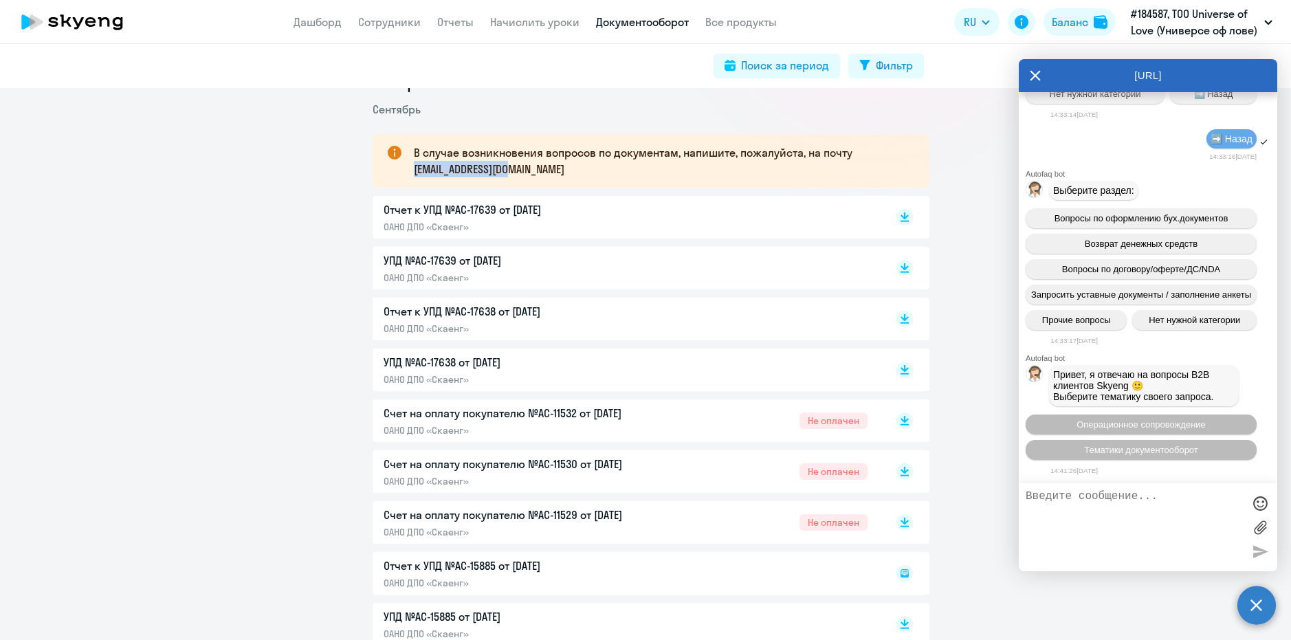
copy p "[EMAIL_ADDRESS][DOMAIN_NAME]"
drag, startPoint x: 1129, startPoint y: 12, endPoint x: 1232, endPoint y: 28, distance: 105.1
click at [1232, 28] on button "#184587, ТОО Universe of Love (Универсе оф лове)" at bounding box center [1201, 21] width 155 height 33
click at [1183, 25] on p "#184587, ТОО Universe of Love (Универсе оф лове)" at bounding box center [1195, 21] width 128 height 33
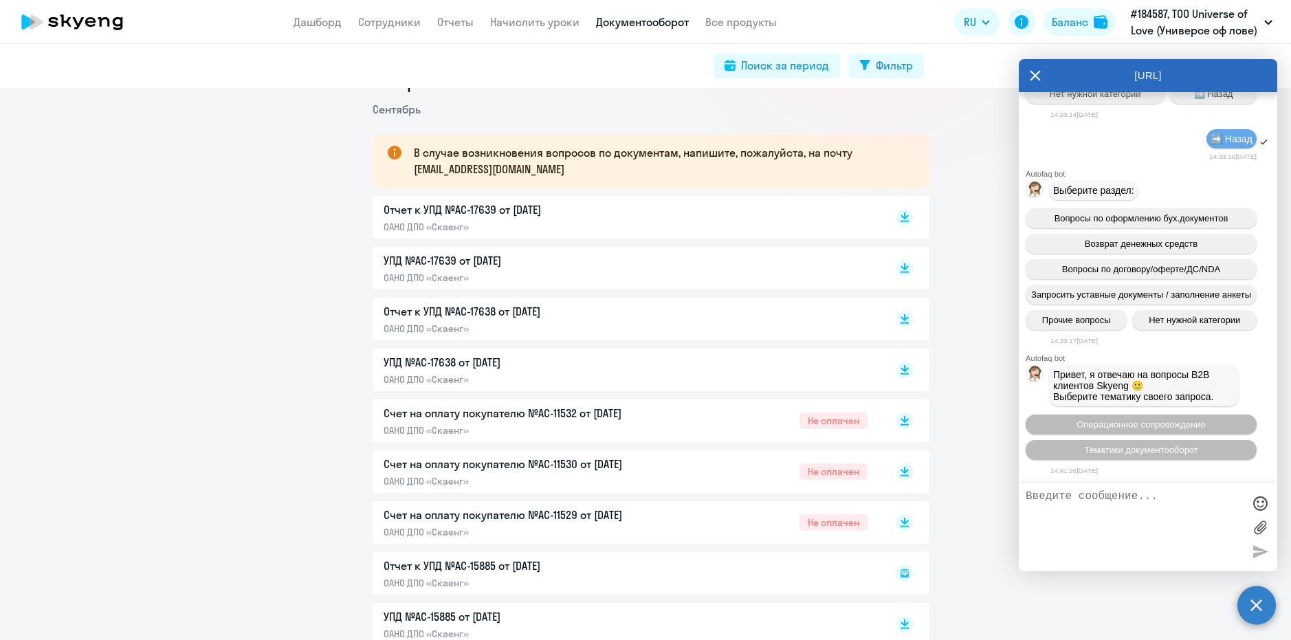
click at [1038, 71] on icon at bounding box center [1035, 75] width 11 height 33
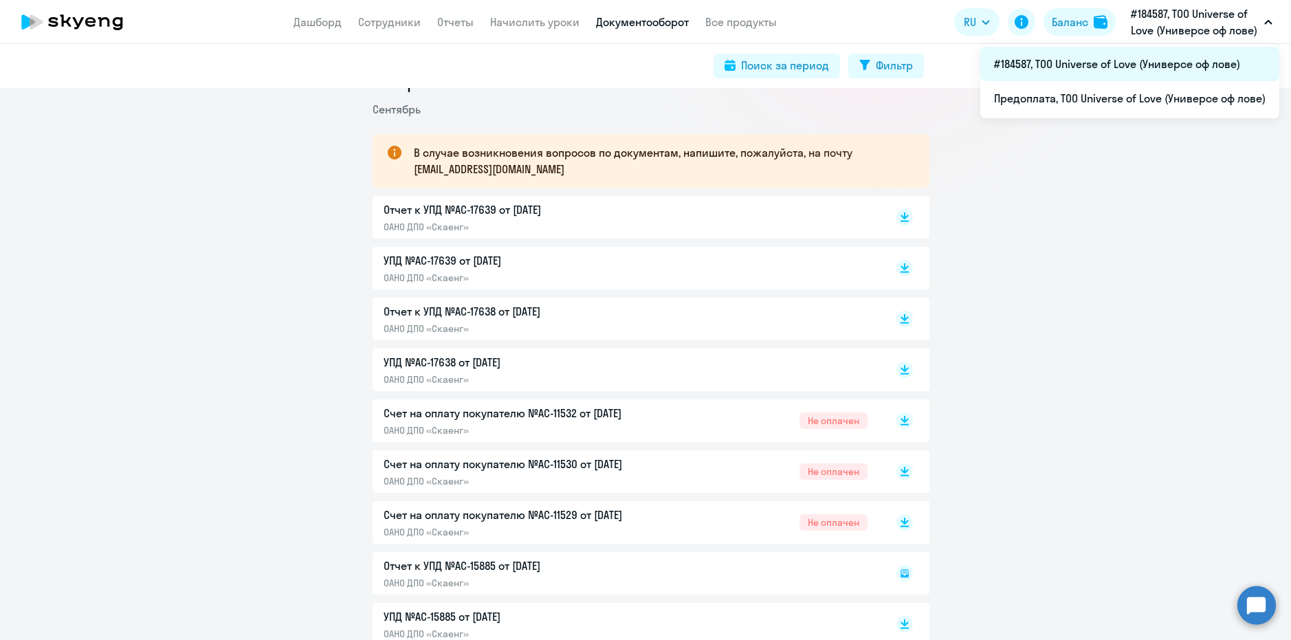
drag, startPoint x: 1245, startPoint y: 59, endPoint x: 997, endPoint y: 59, distance: 248.1
click at [997, 59] on li "#184587, ТОО Universe of Love (Универсе оф лове)" at bounding box center [1129, 64] width 299 height 34
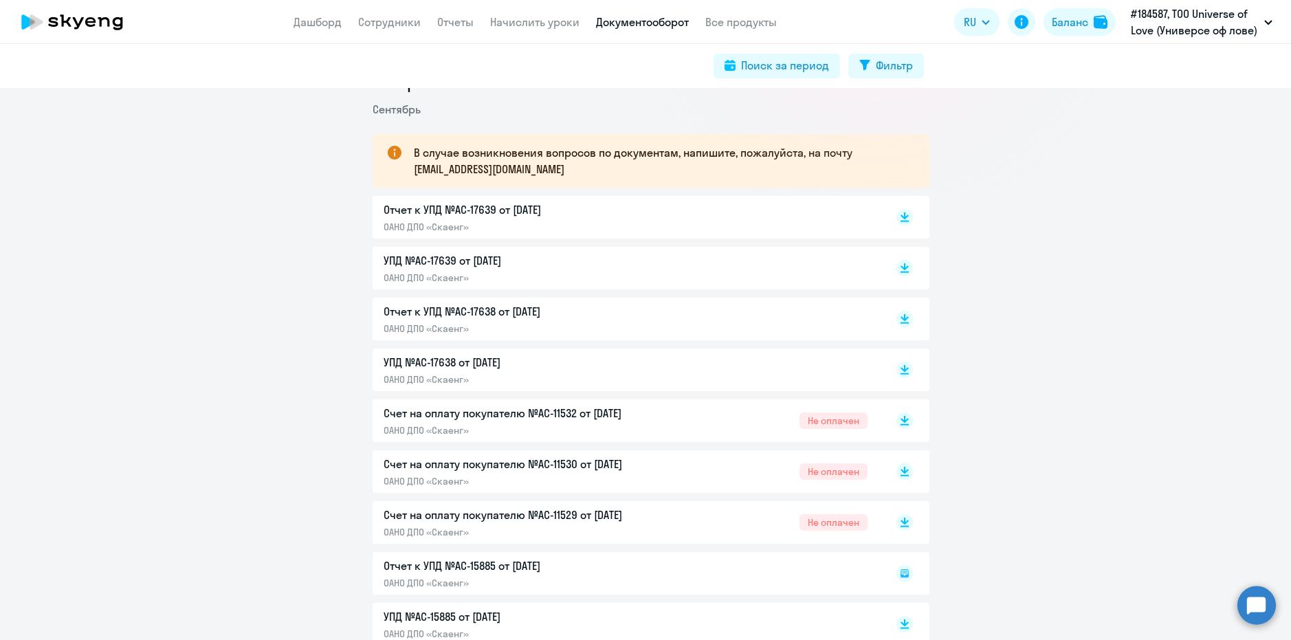
select select "30"
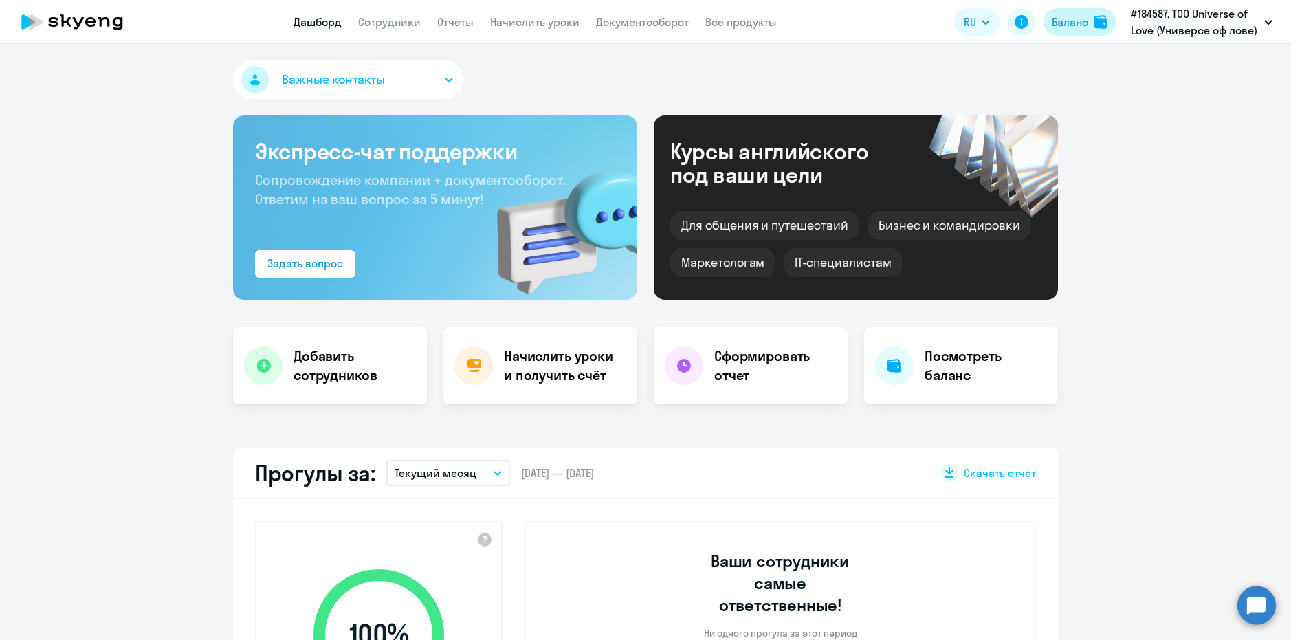
click at [1087, 29] on div "Баланс" at bounding box center [1070, 22] width 36 height 16
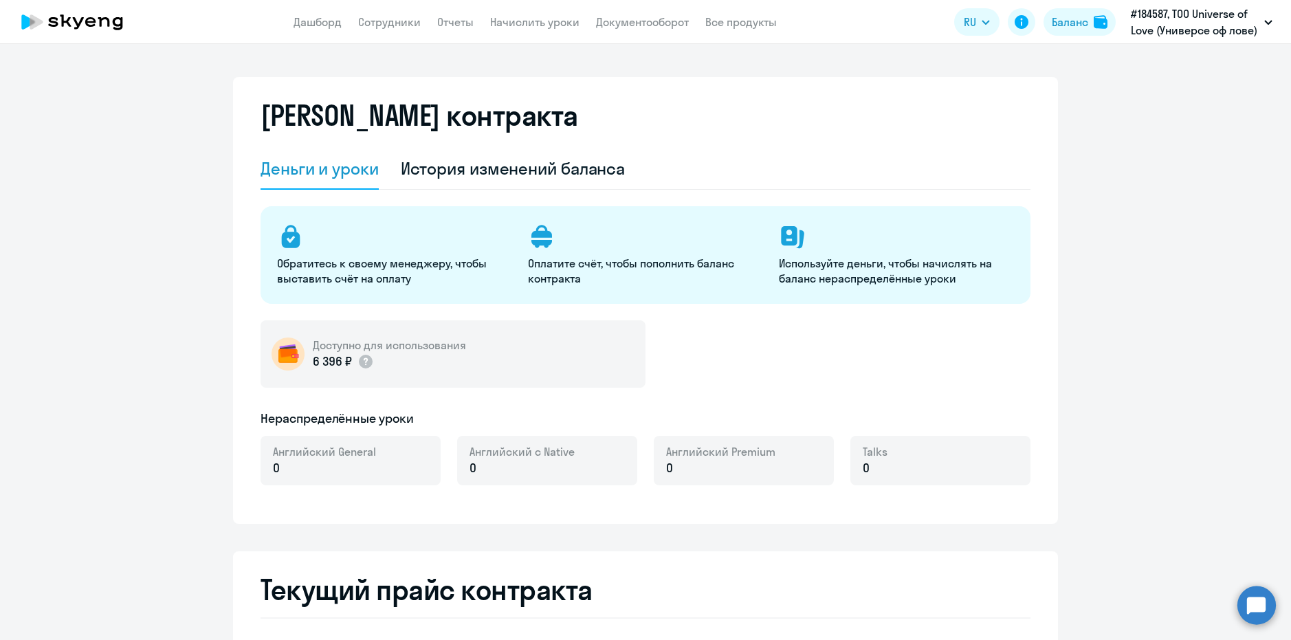
select select "english_adult_not_native_speaker"
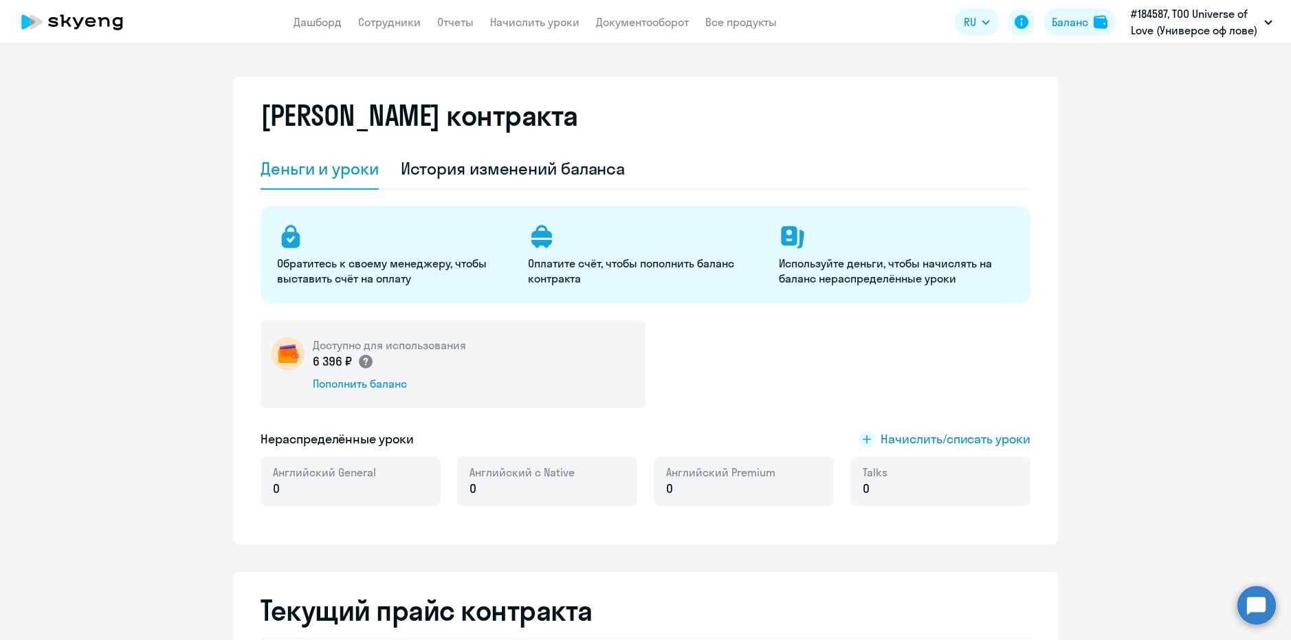
click at [359, 357] on circle at bounding box center [366, 362] width 14 height 14
click at [535, 177] on div "История изменений баланса" at bounding box center [513, 168] width 225 height 22
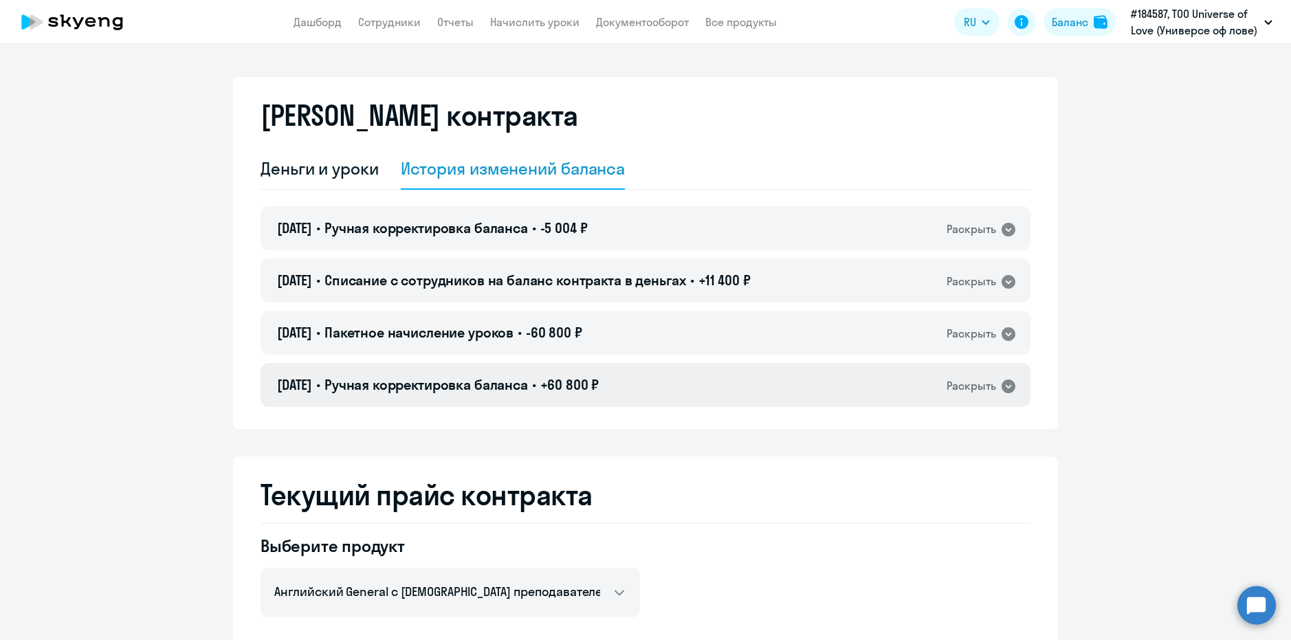
click at [980, 378] on div "Раскрыть" at bounding box center [970, 385] width 49 height 17
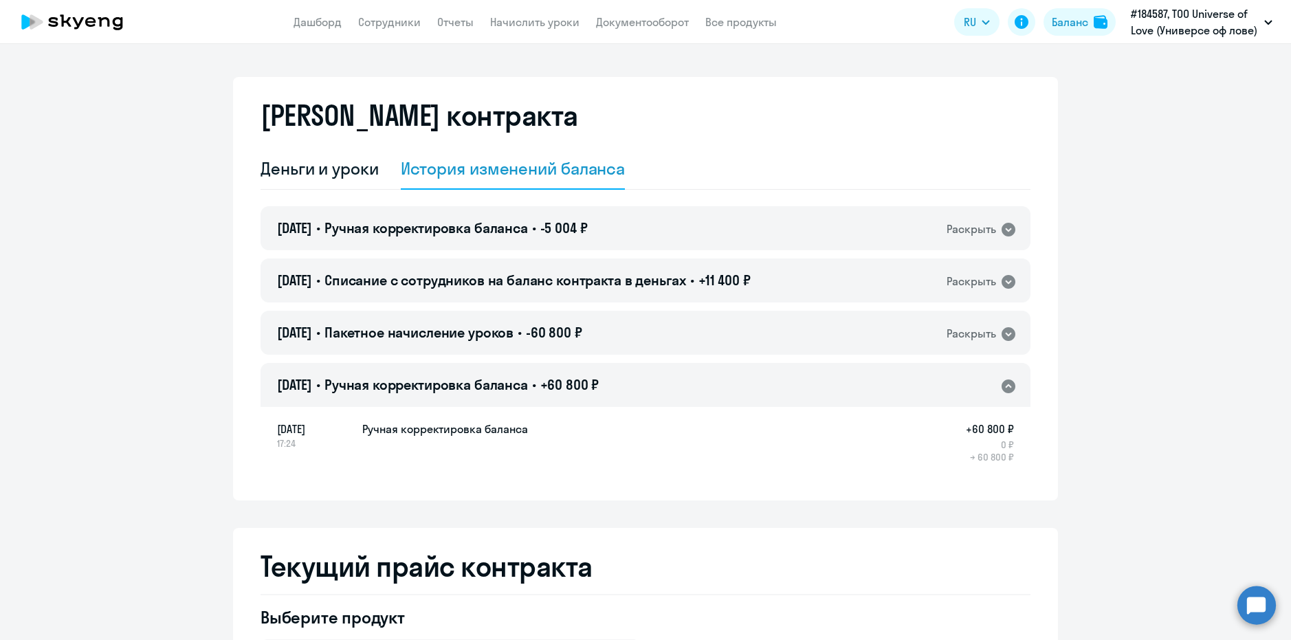
click at [487, 431] on h5 "Ручная корректировка баланса" at bounding box center [445, 429] width 166 height 16
click at [775, 325] on div "09.09.2025 • Пакетное начисление уроков • -60 800 ₽ Раскрыть" at bounding box center [645, 333] width 770 height 44
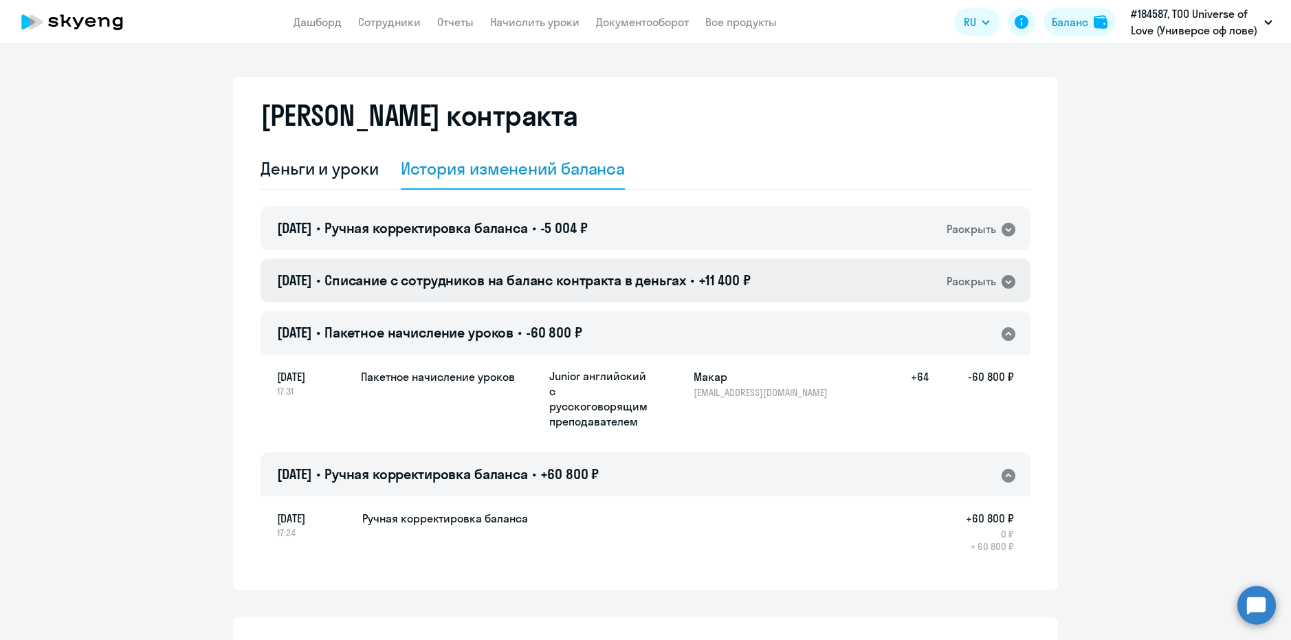
click at [974, 273] on div "Раскрыть" at bounding box center [970, 281] width 49 height 17
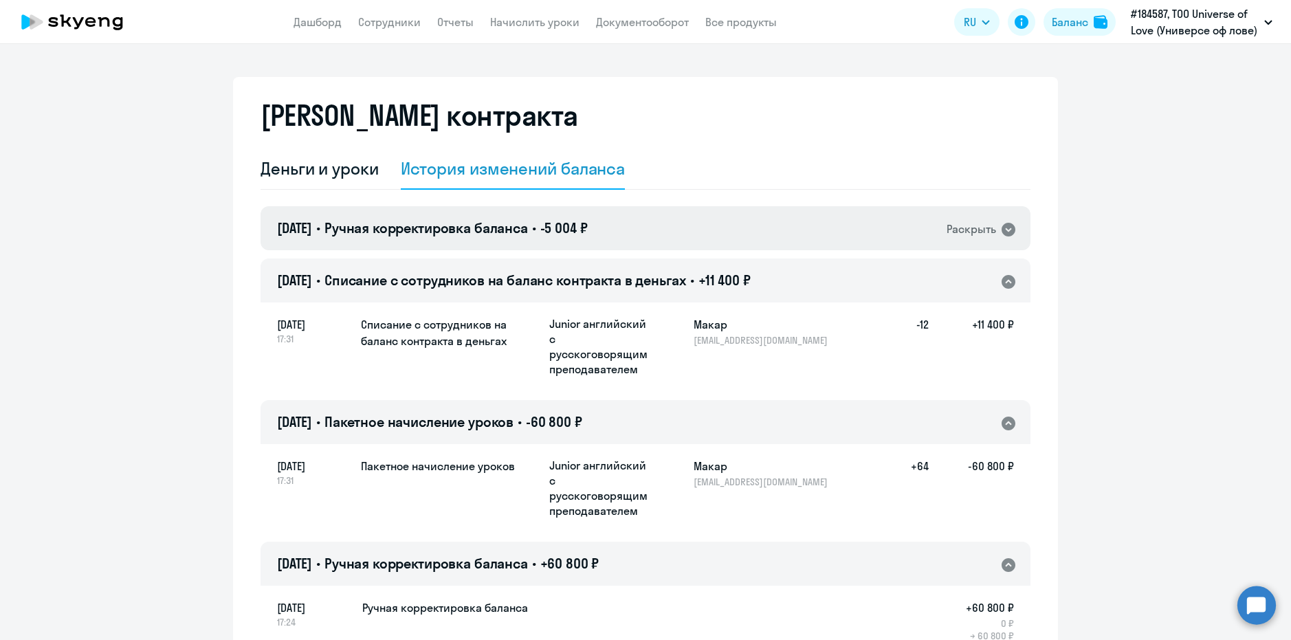
click at [981, 229] on div "Раскрыть" at bounding box center [970, 229] width 49 height 17
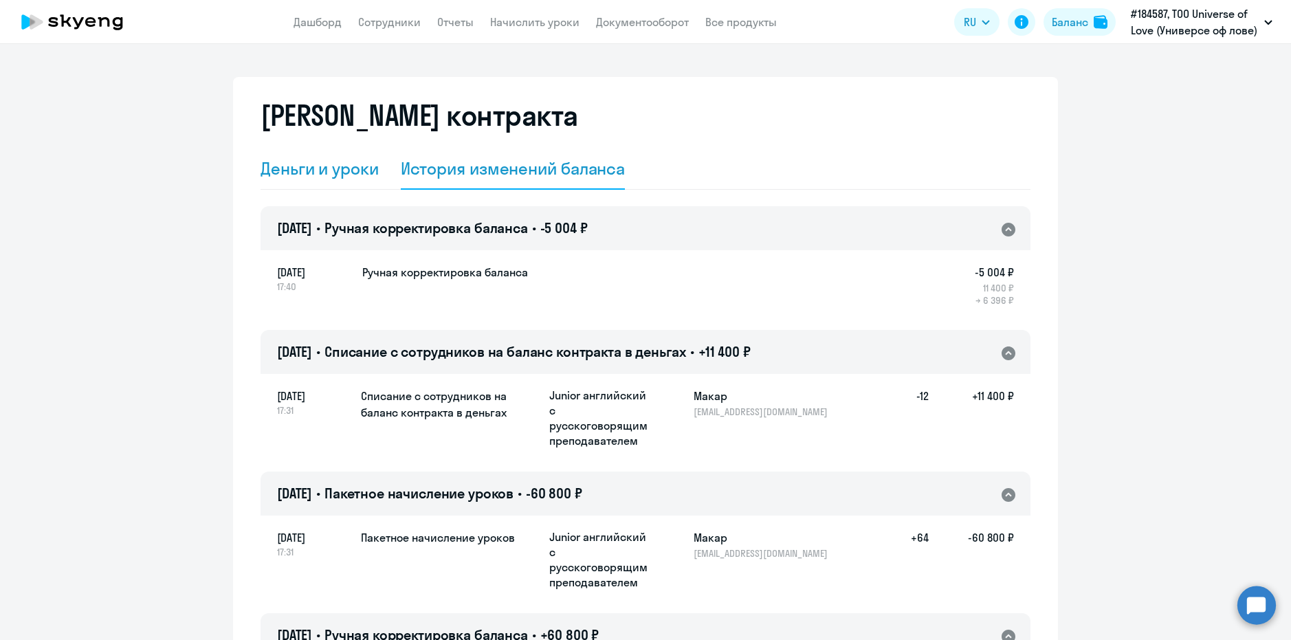
click at [324, 169] on div "Деньги и уроки" at bounding box center [319, 168] width 118 height 22
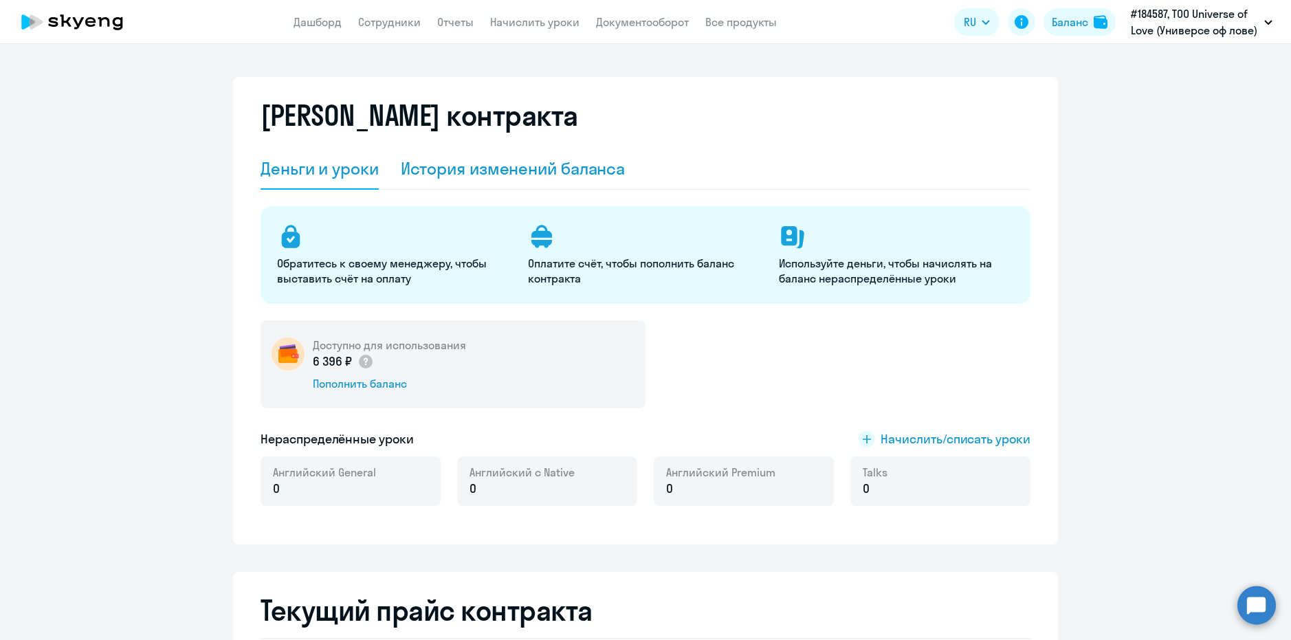
click at [468, 170] on div "История изменений баланса" at bounding box center [513, 168] width 225 height 22
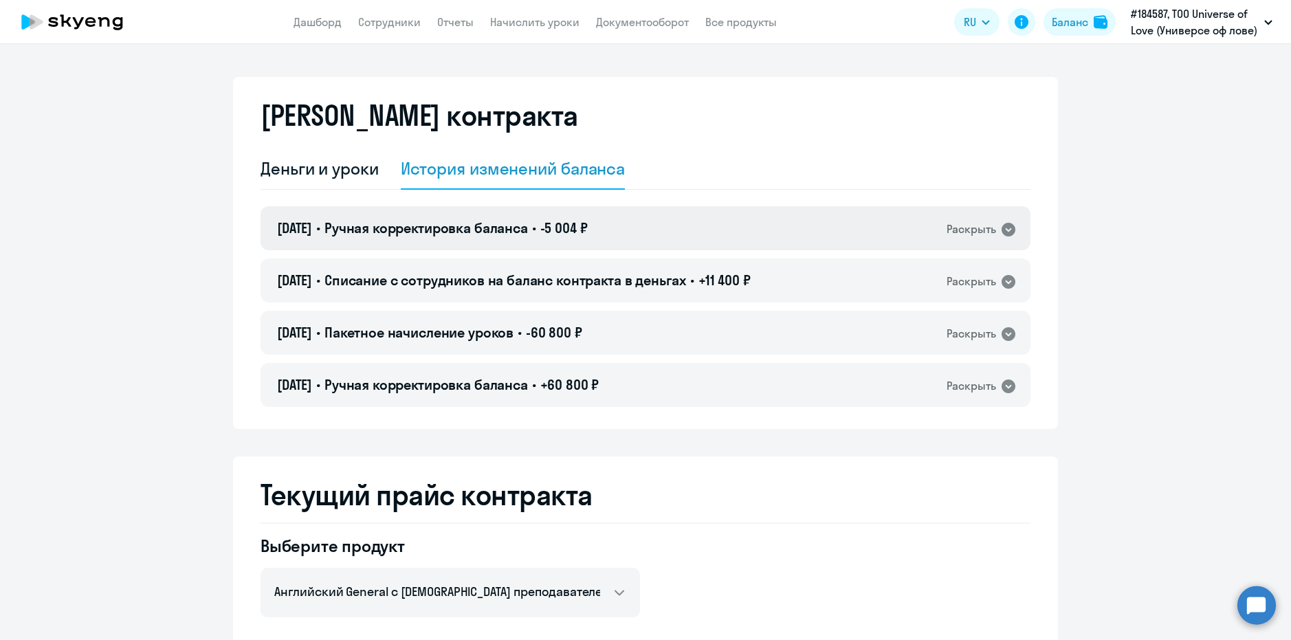
click at [834, 232] on div "09.09.2025 • Ручная корректировка баланса • -5 004 ₽ Раскрыть" at bounding box center [645, 228] width 770 height 44
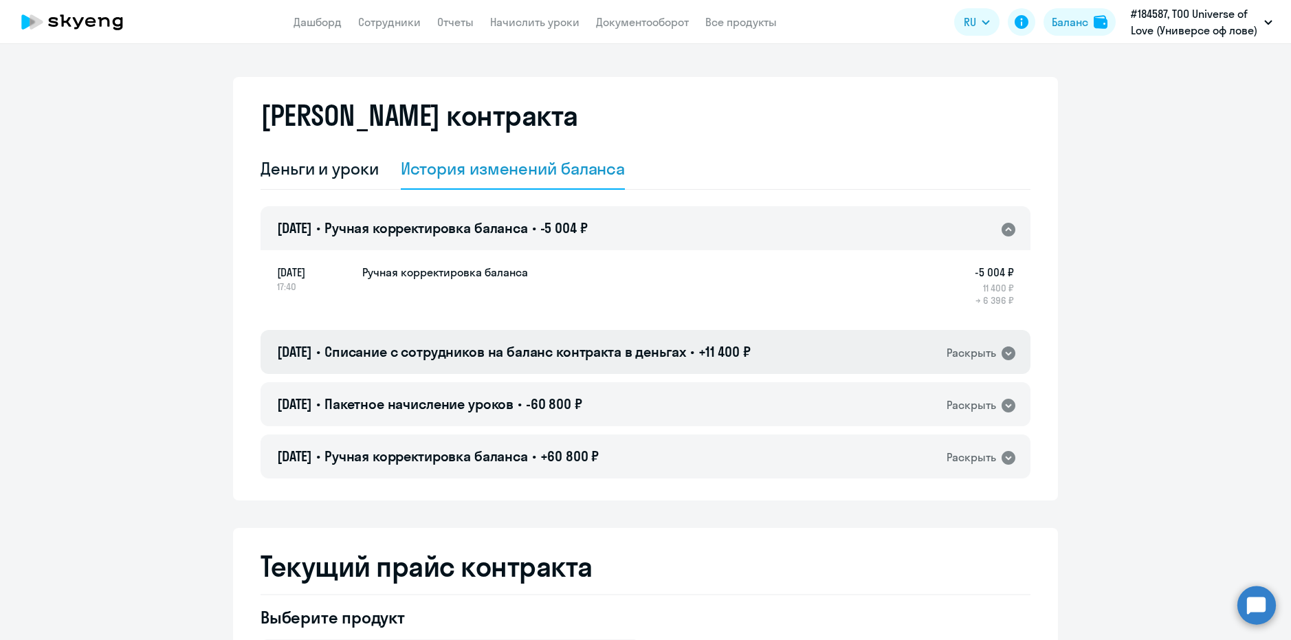
click at [797, 354] on div "09.09.2025 • Списание с сотрудников на баланс контракта в деньгах • +11 400 ₽ Р…" at bounding box center [645, 352] width 770 height 44
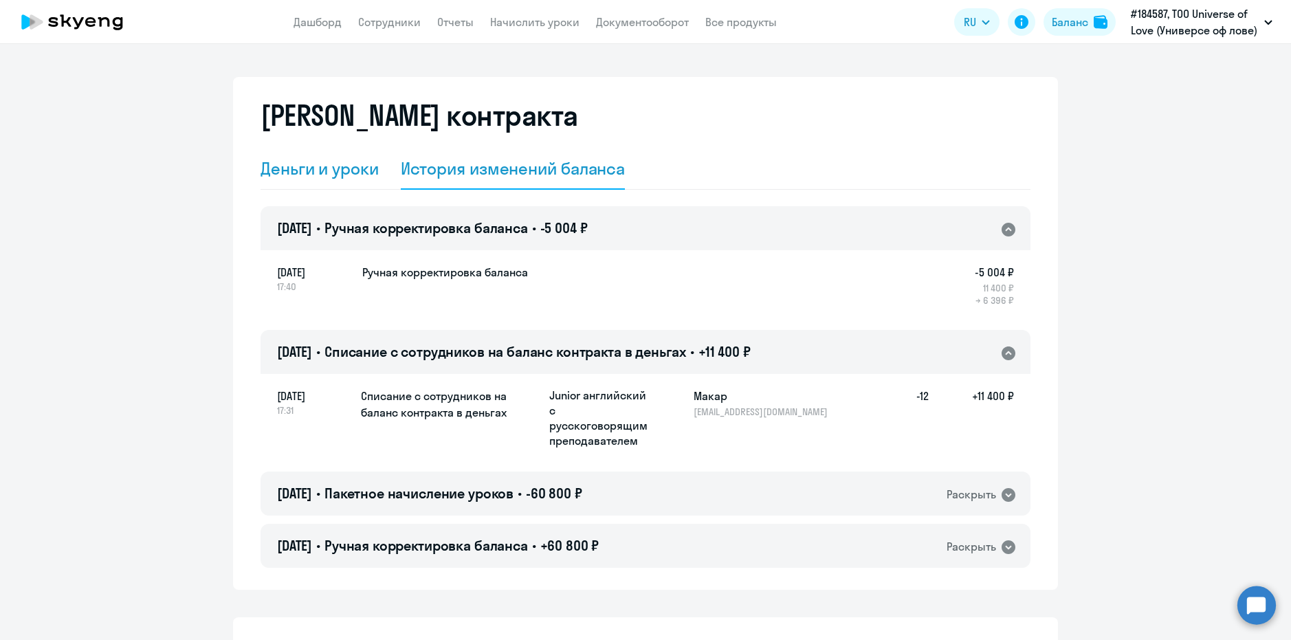
click at [319, 163] on div "Деньги и уроки" at bounding box center [319, 168] width 118 height 22
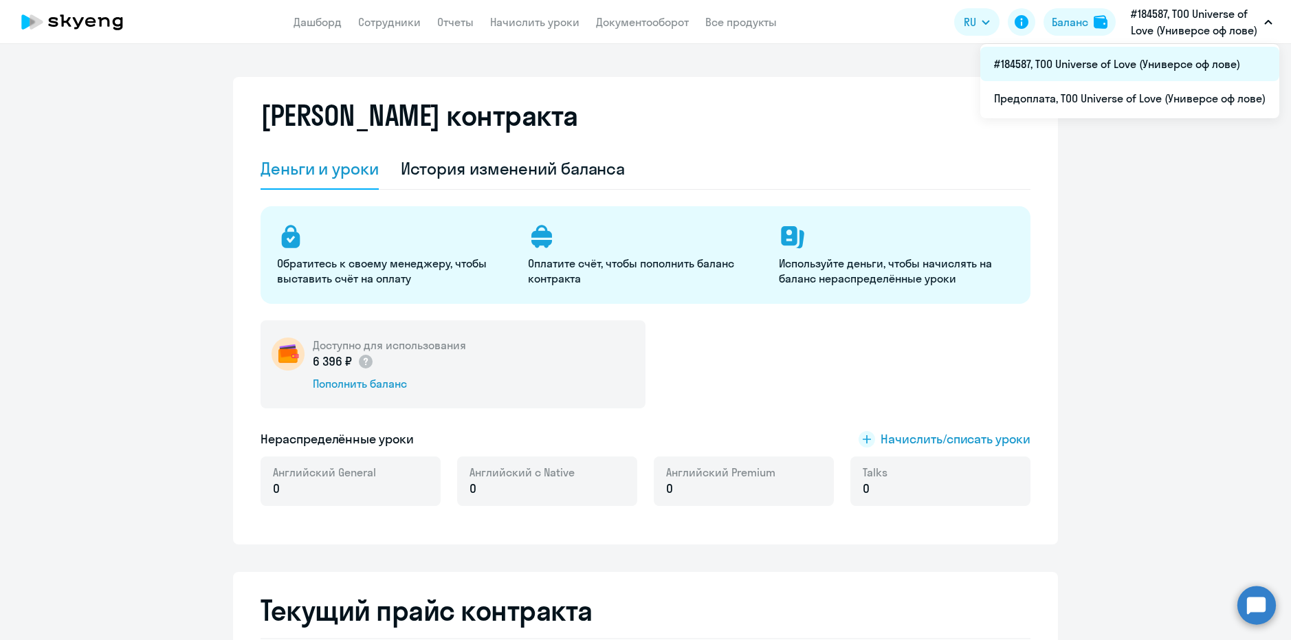
click at [1151, 66] on li "#184587, ТОО Universe of Love (Универсе оф лове)" at bounding box center [1129, 64] width 299 height 34
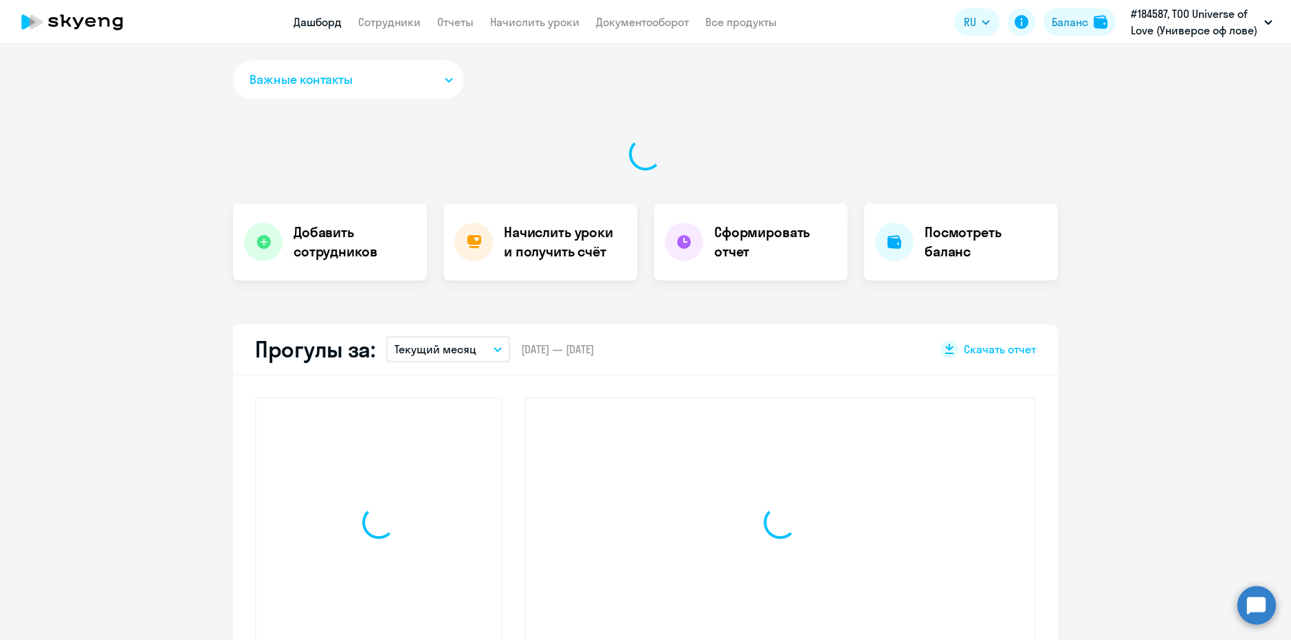
select select "30"
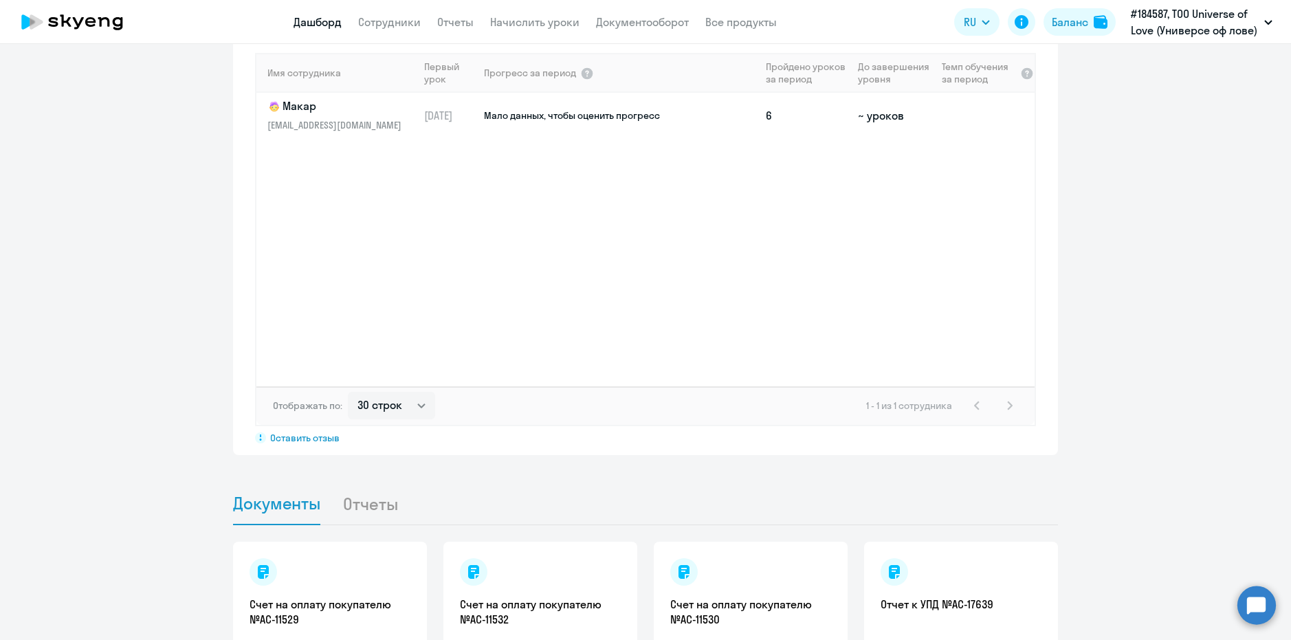
scroll to position [1113, 0]
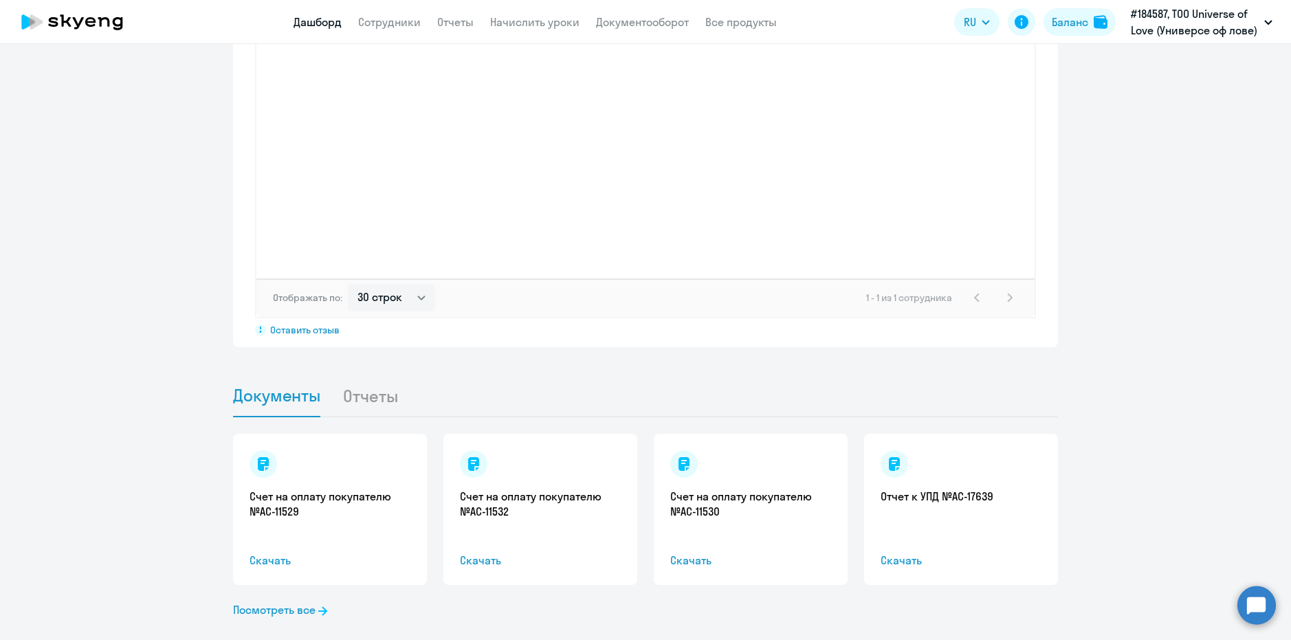
click at [353, 375] on li "Отчеты" at bounding box center [381, 396] width 78 height 42
click at [357, 378] on li "Отчеты" at bounding box center [381, 396] width 78 height 42
click at [304, 601] on link "Посмотреть все" at bounding box center [280, 609] width 94 height 16
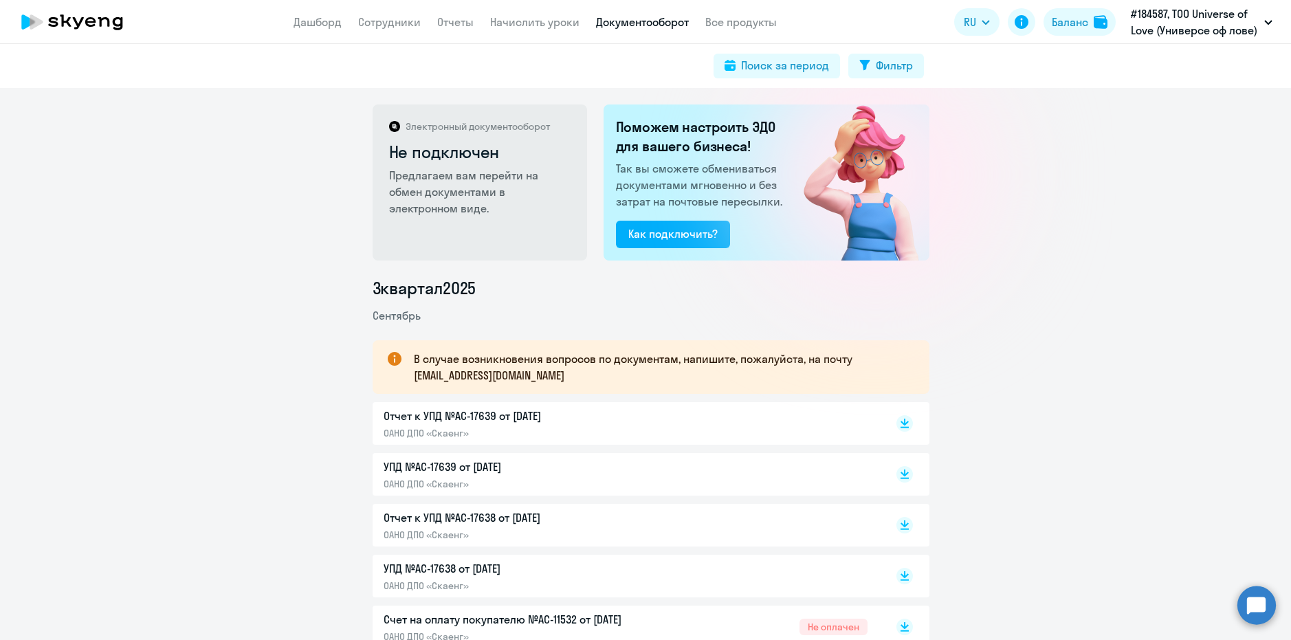
click at [456, 422] on p "Отчет к УПД №AC-17639 от [DATE]" at bounding box center [528, 416] width 289 height 16
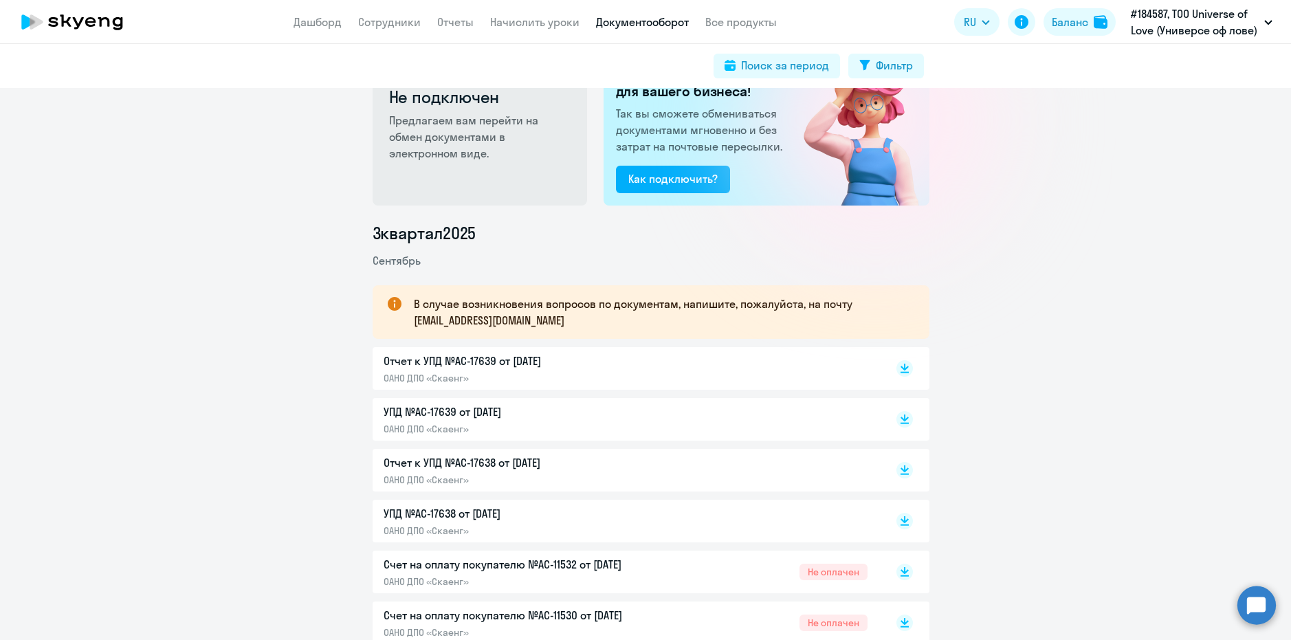
scroll to position [137, 0]
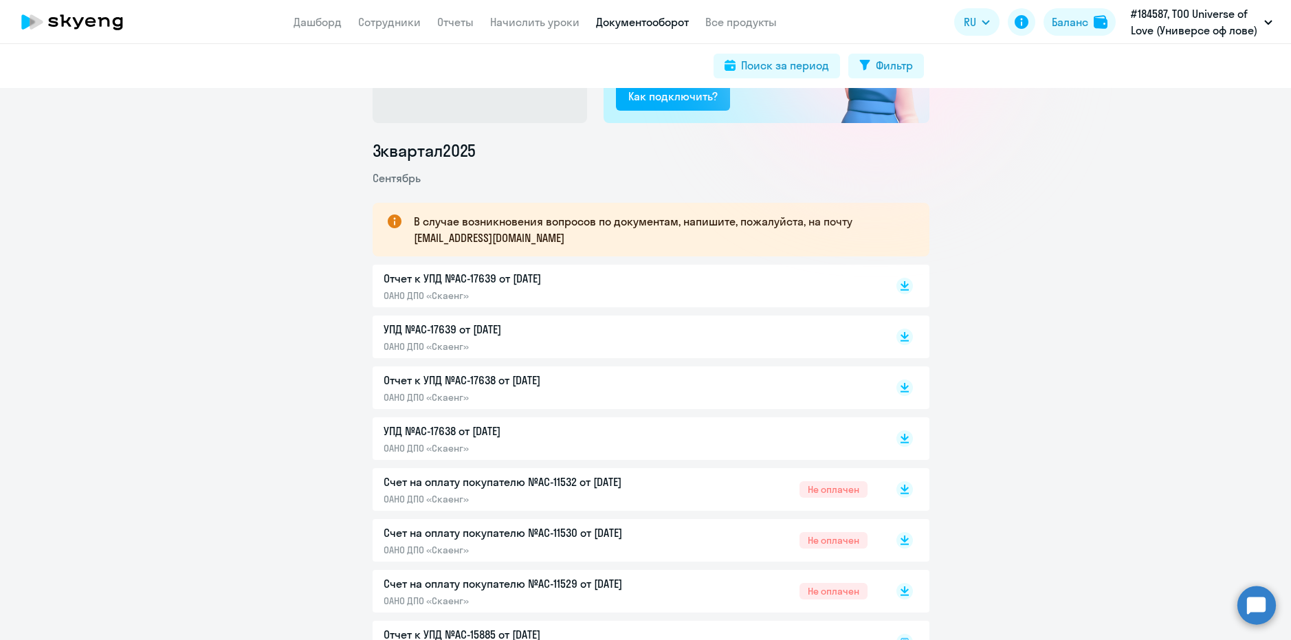
click at [449, 324] on p "УПД №AC-17639 от [DATE]" at bounding box center [528, 329] width 289 height 16
click at [401, 380] on p "Отчет к УПД №AC-17638 от [DATE]" at bounding box center [528, 380] width 289 height 16
click at [501, 275] on p "Отчет к УПД №AC-17639 от [DATE]" at bounding box center [528, 278] width 289 height 16
click at [454, 426] on p "УПД №AC-17638 от [DATE]" at bounding box center [528, 431] width 289 height 16
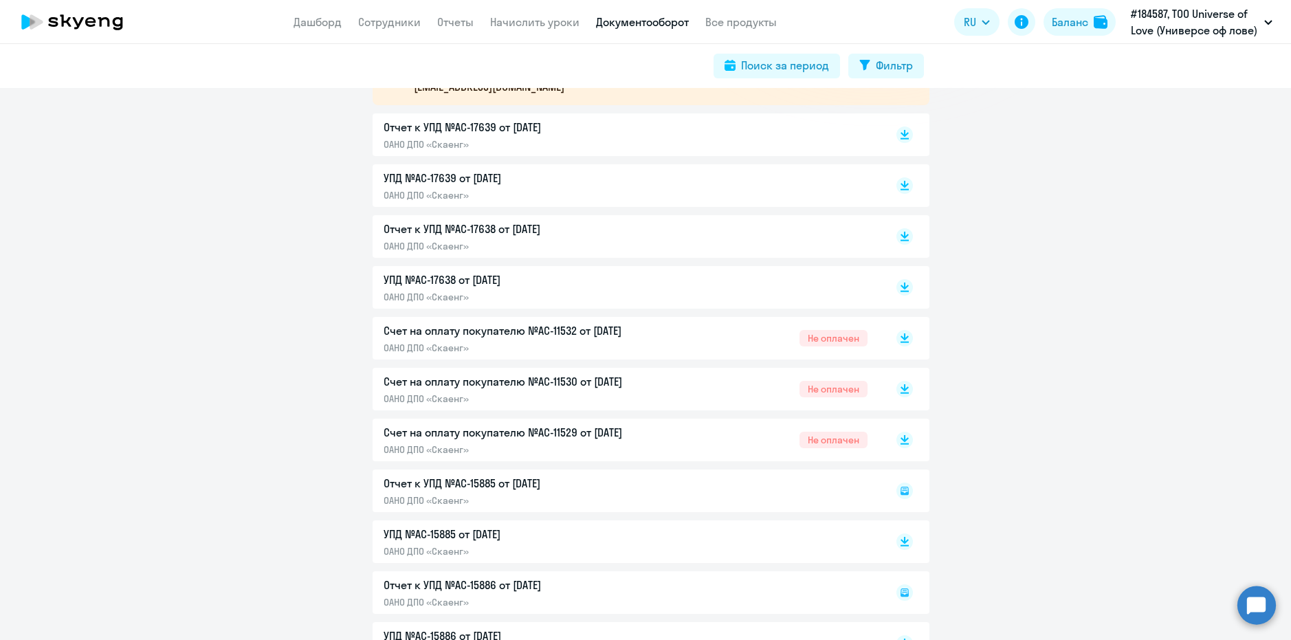
scroll to position [344, 0]
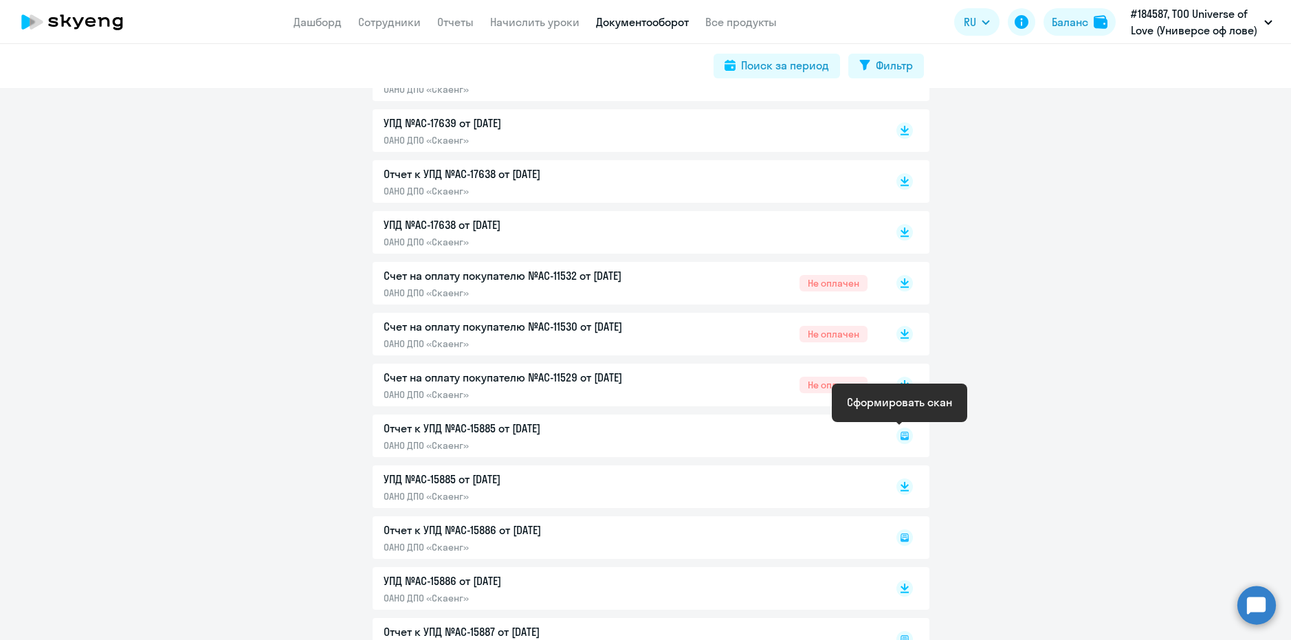
click at [898, 436] on rect at bounding box center [904, 435] width 16 height 16
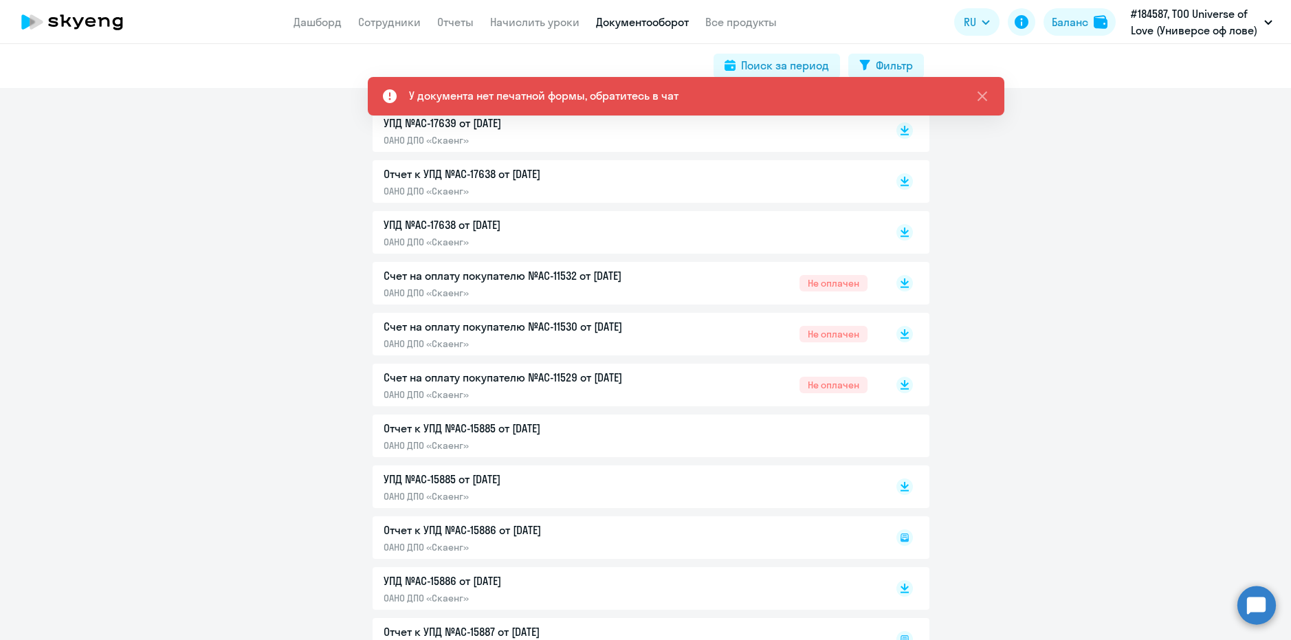
click at [901, 491] on icon at bounding box center [904, 490] width 8 height 1
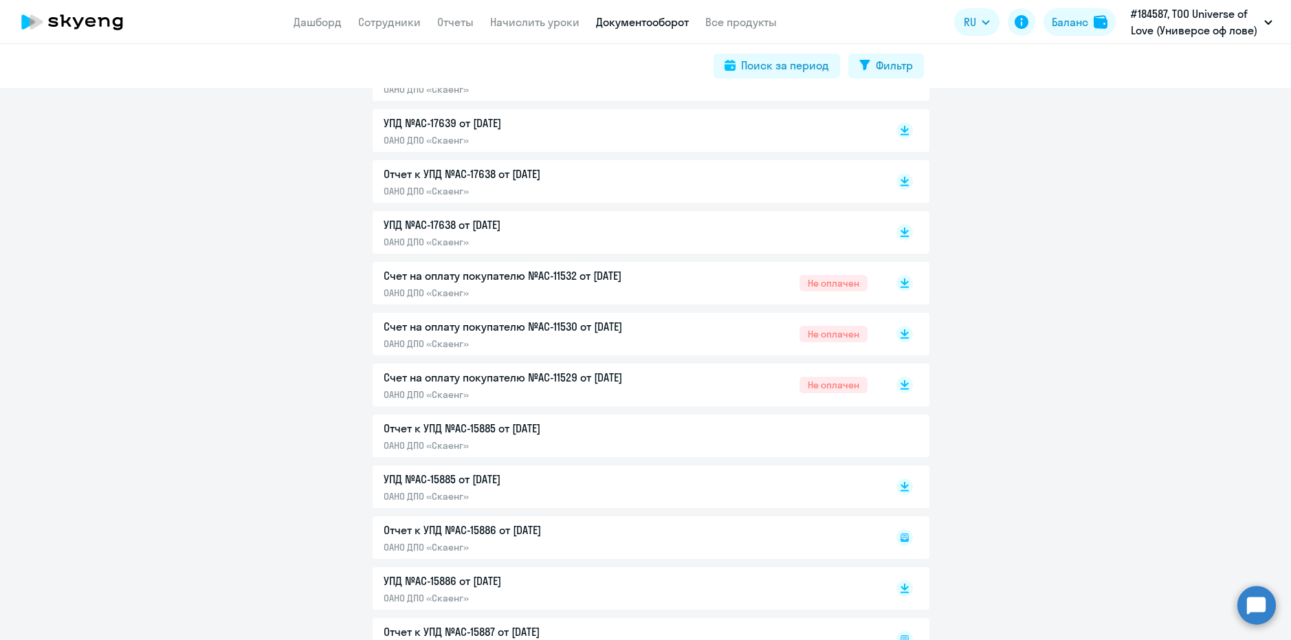
click at [904, 538] on rect at bounding box center [904, 537] width 16 height 16
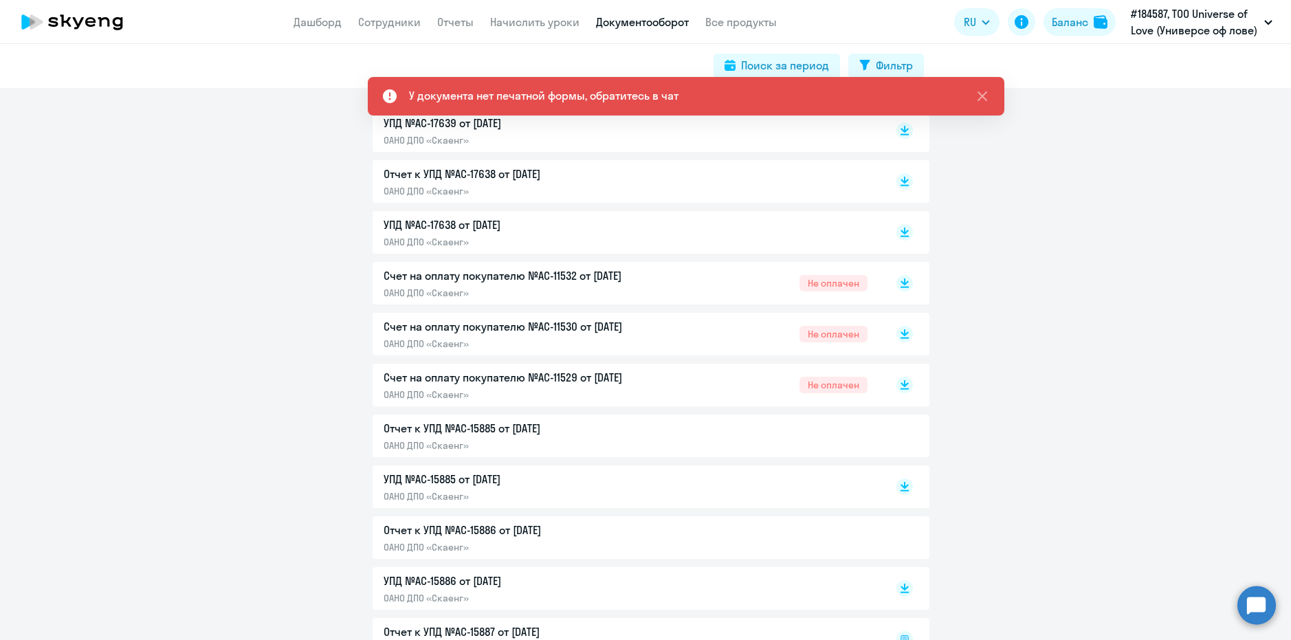
click at [423, 579] on p "УПД №AC-15886 от [DATE]" at bounding box center [528, 581] width 289 height 16
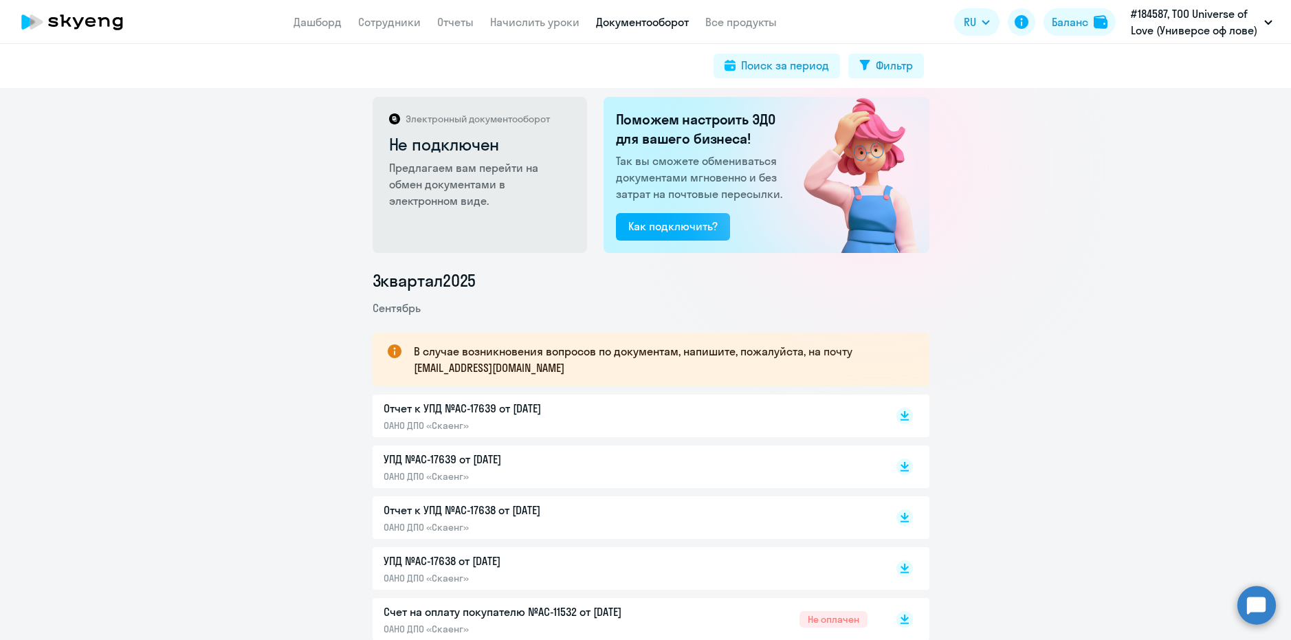
scroll to position [0, 0]
